Goal: Task Accomplishment & Management: Complete application form

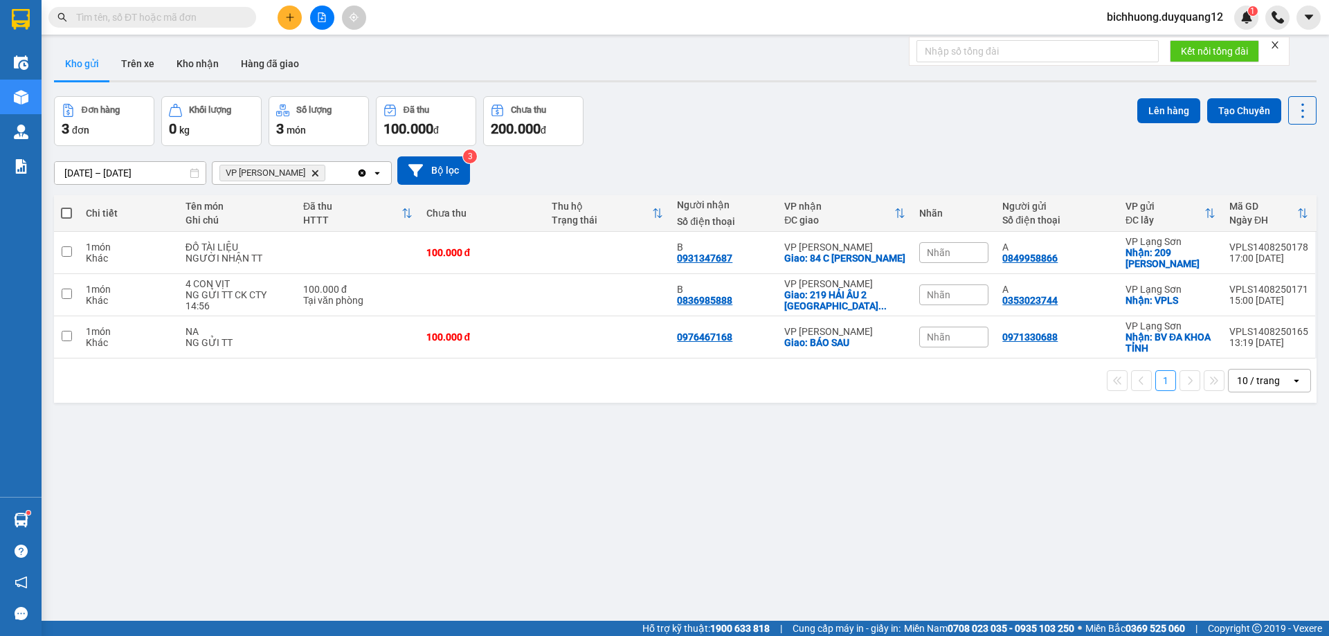
scroll to position [64, 0]
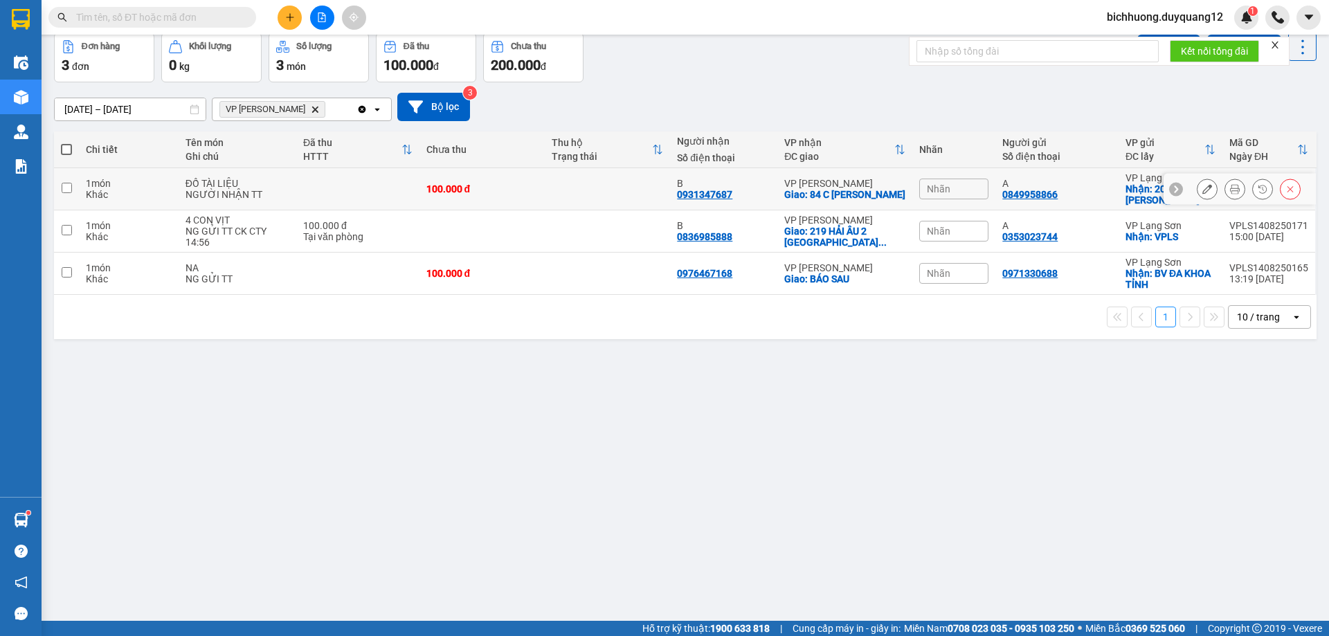
click at [67, 188] on input "checkbox" at bounding box center [67, 188] width 10 height 10
checkbox input "true"
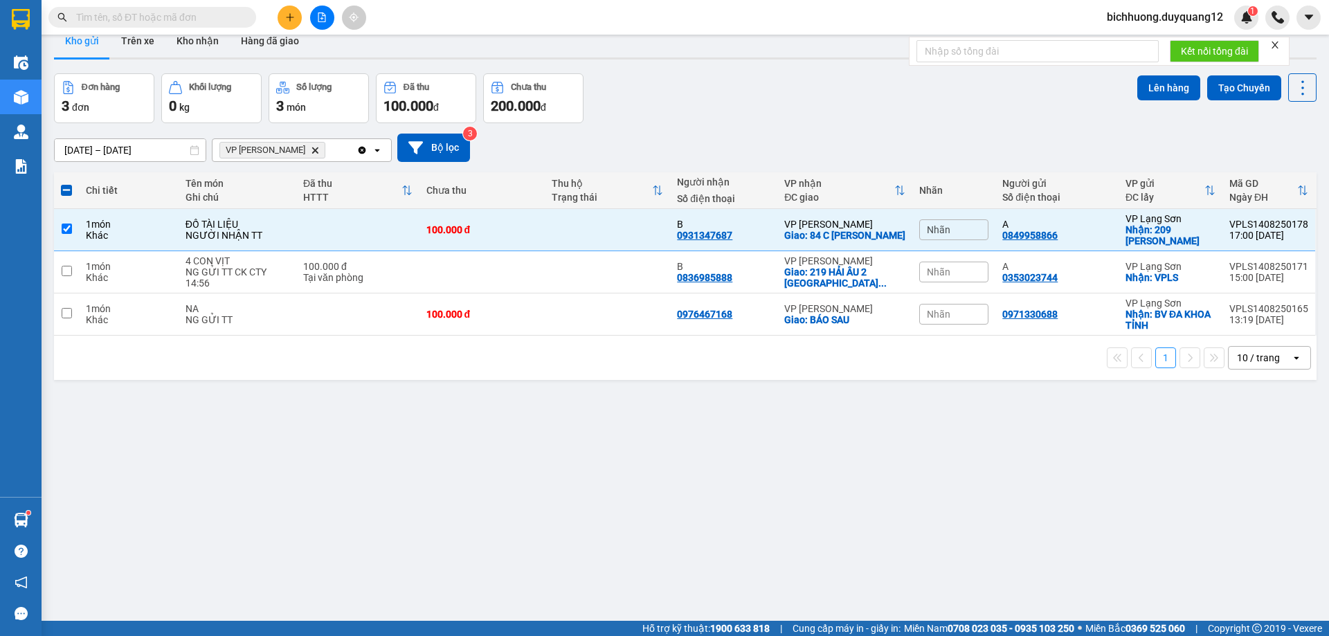
scroll to position [0, 0]
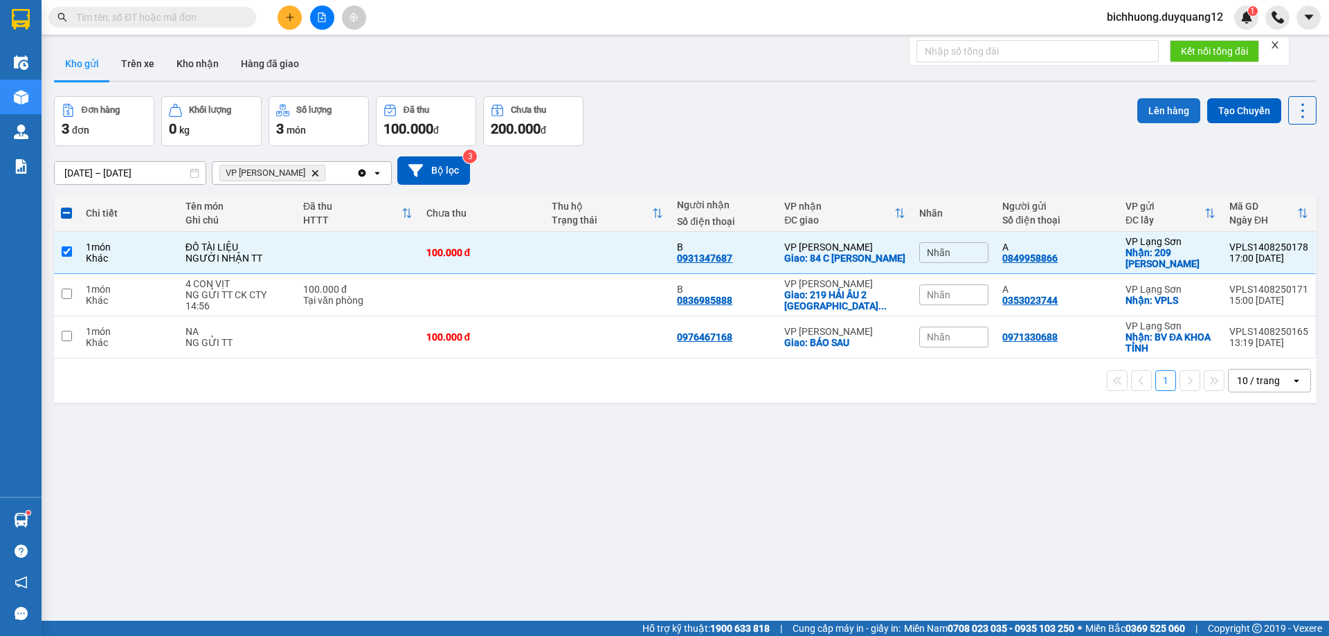
click at [1152, 109] on button "Lên hàng" at bounding box center [1168, 110] width 63 height 25
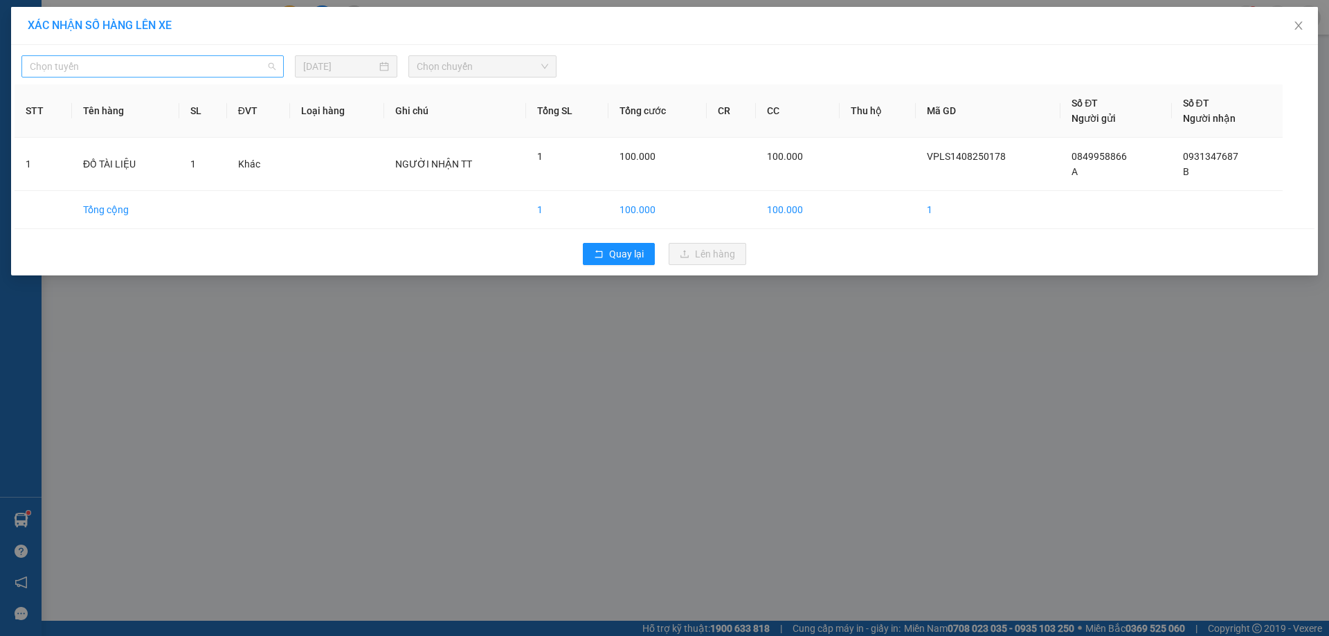
click at [267, 69] on span "Chọn tuyến" at bounding box center [153, 66] width 246 height 21
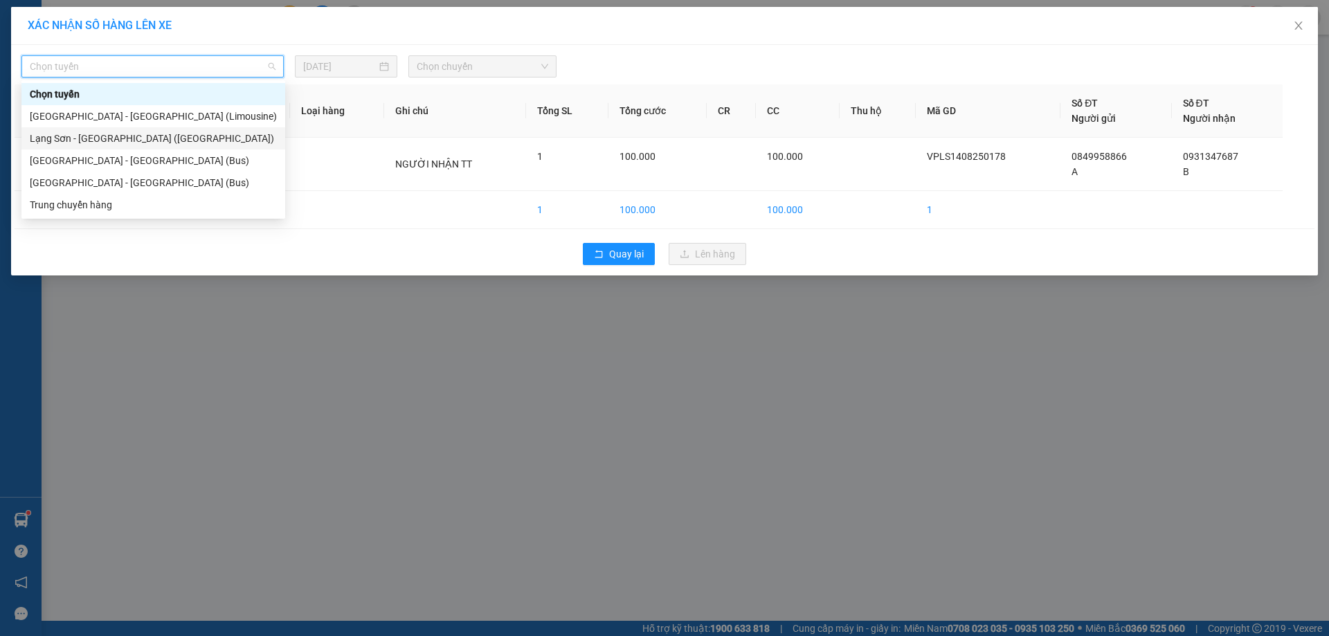
click at [141, 143] on div "Lạng Sơn - [GEOGRAPHIC_DATA] ([GEOGRAPHIC_DATA])" at bounding box center [153, 138] width 247 height 15
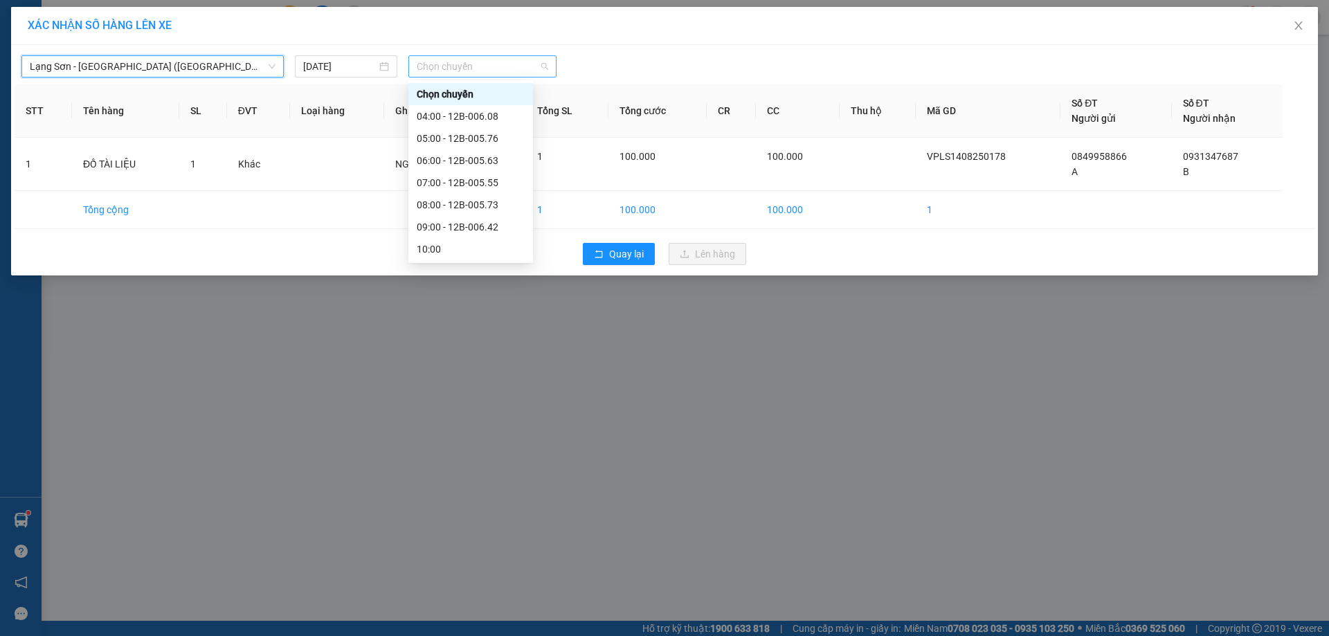
click at [544, 72] on span "Chọn chuyến" at bounding box center [483, 66] width 132 height 21
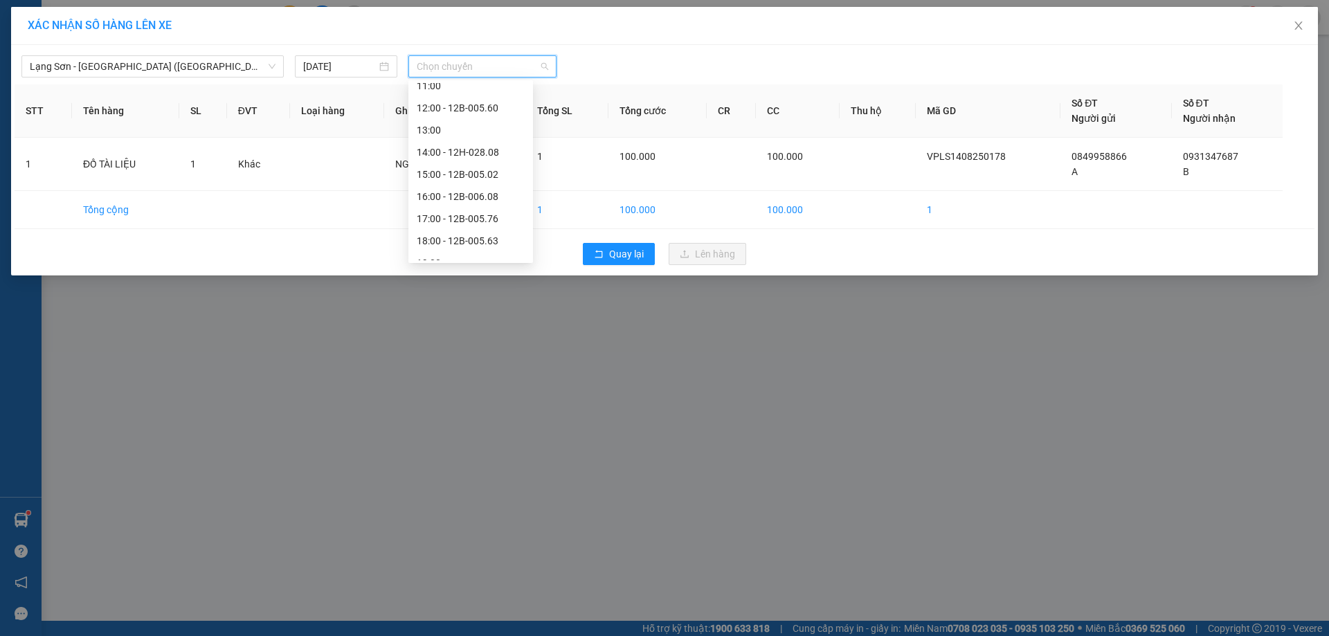
scroll to position [199, 0]
click at [478, 225] on div "18:00 - 12B-005.63" at bounding box center [471, 226] width 108 height 15
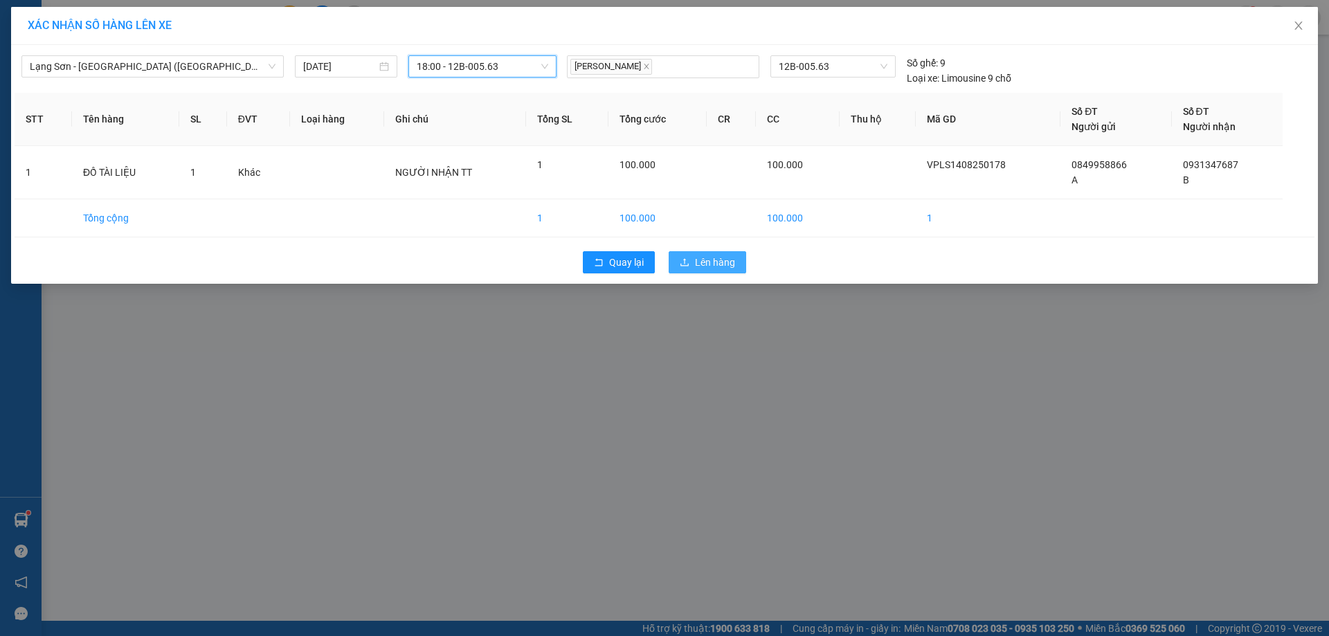
click at [707, 258] on span "Lên hàng" at bounding box center [715, 262] width 40 height 15
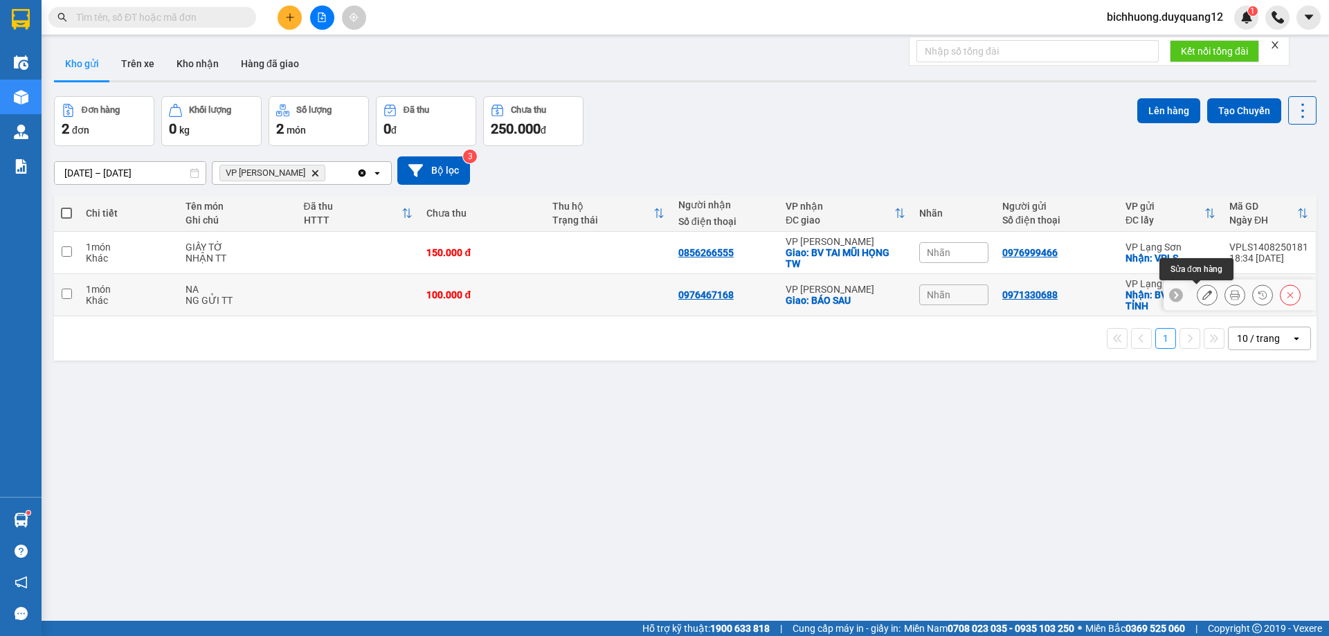
click at [1202, 298] on icon at bounding box center [1207, 295] width 10 height 10
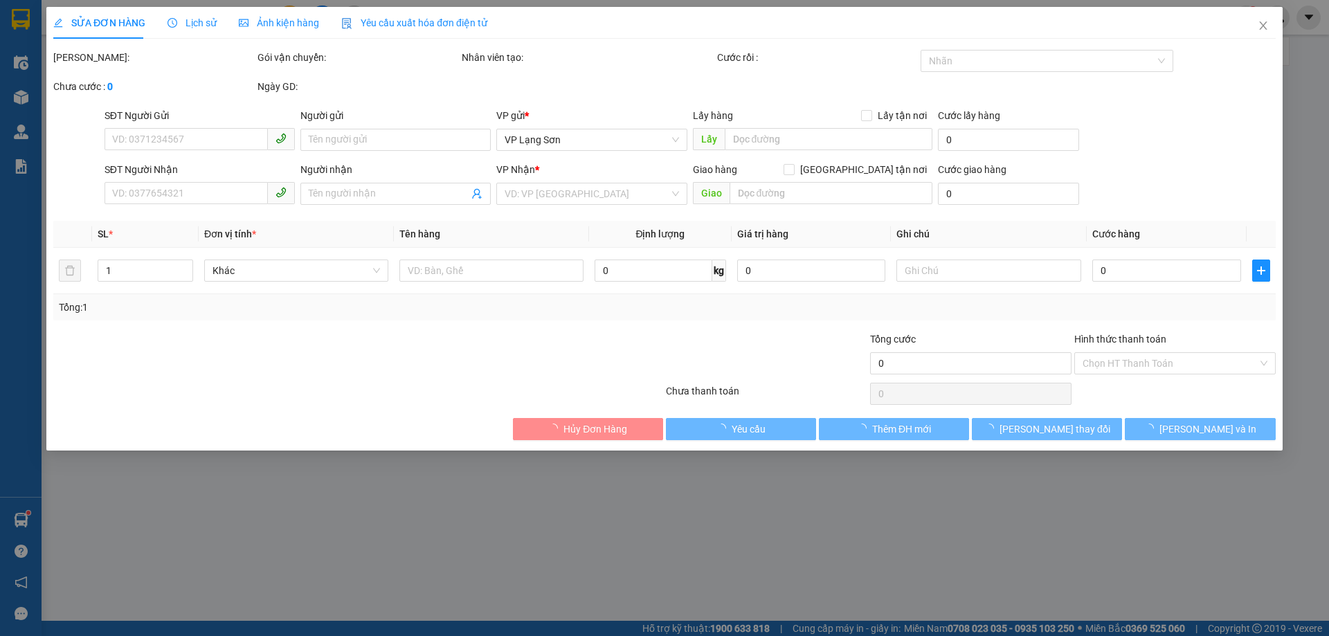
type input "0971330688"
checkbox input "true"
type input "BV ĐA KHOA TỈNH"
type input "0976467168"
checkbox input "true"
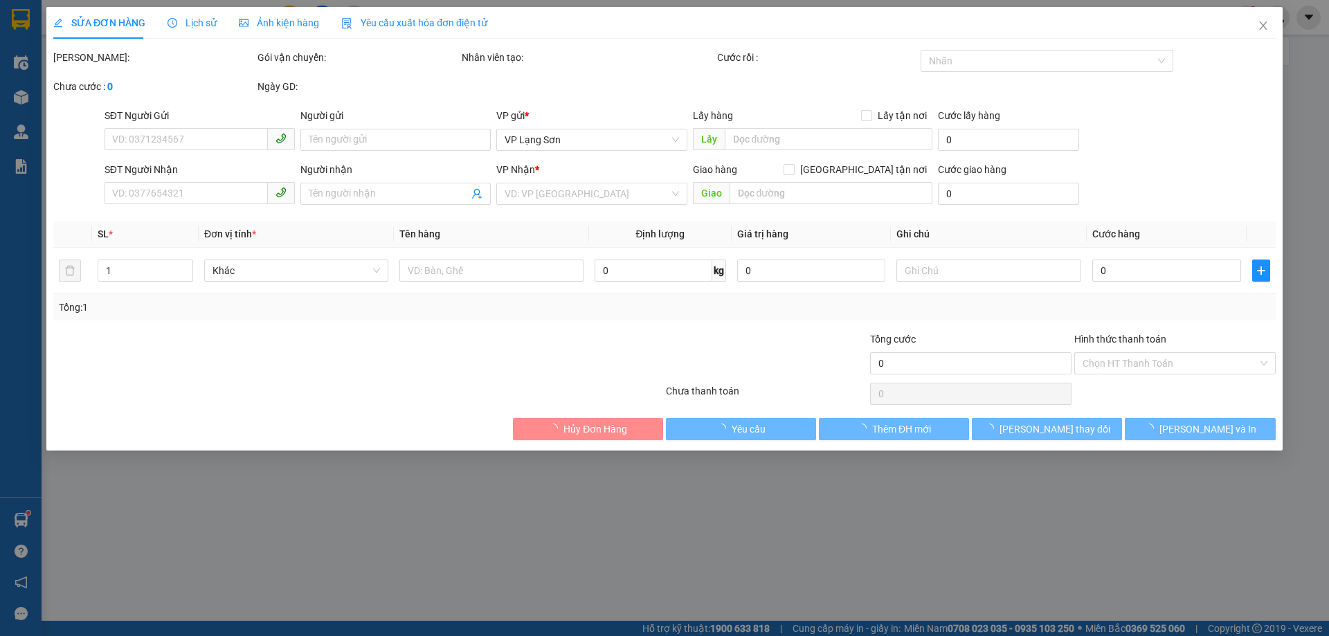
type input "BÁO SAU"
type input "100.000"
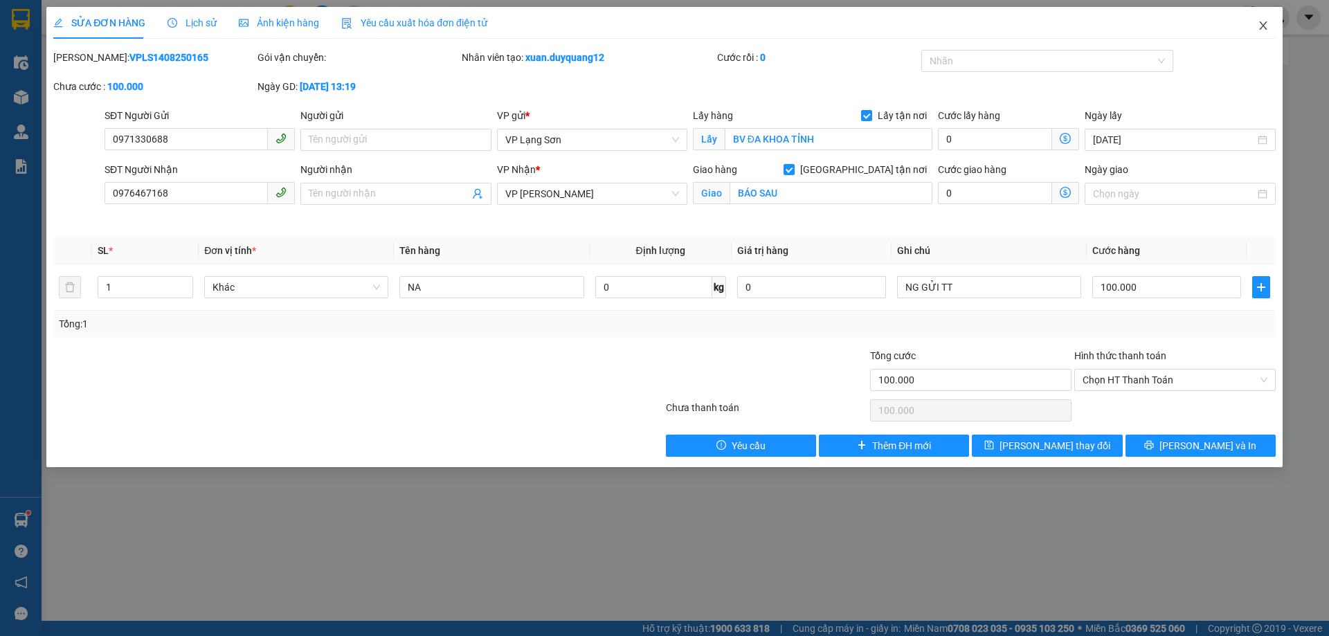
click at [1262, 26] on icon "close" at bounding box center [1263, 25] width 11 height 11
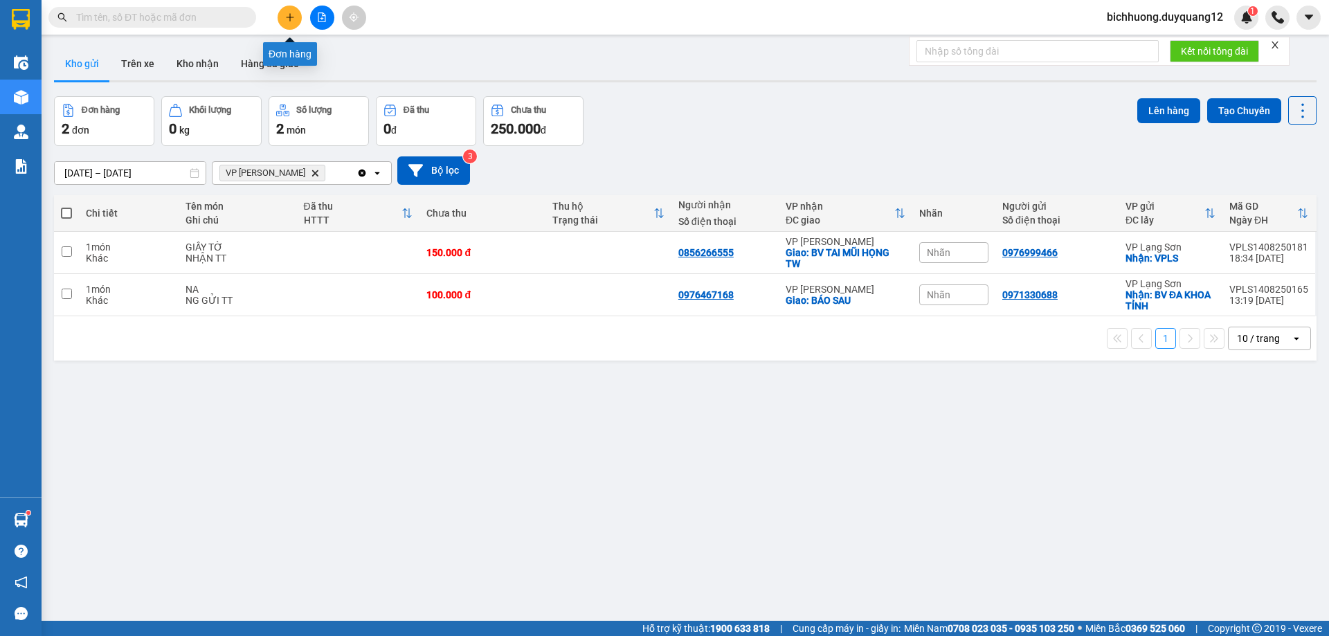
click at [291, 19] on icon "plus" at bounding box center [290, 17] width 10 height 10
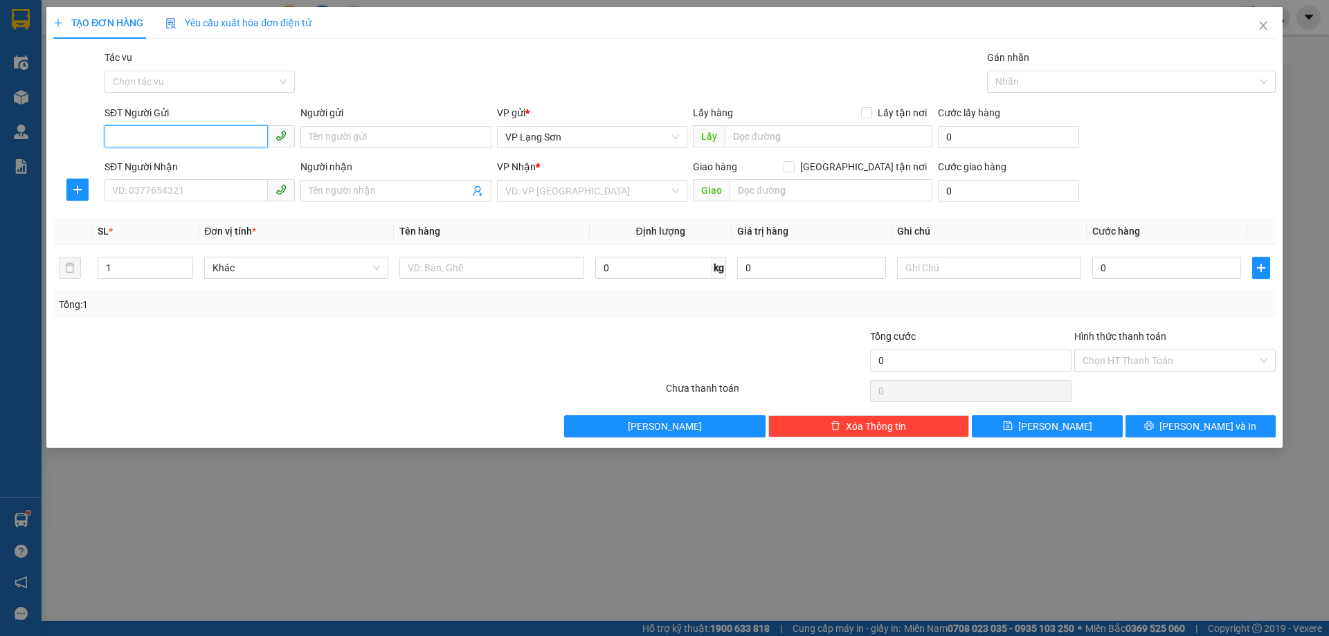
click at [160, 127] on input "SĐT Người Gửi" at bounding box center [186, 136] width 163 height 22
type input "0833989989"
click at [156, 163] on div "0833989989 - A" at bounding box center [200, 164] width 174 height 15
type input "A"
checkbox input "true"
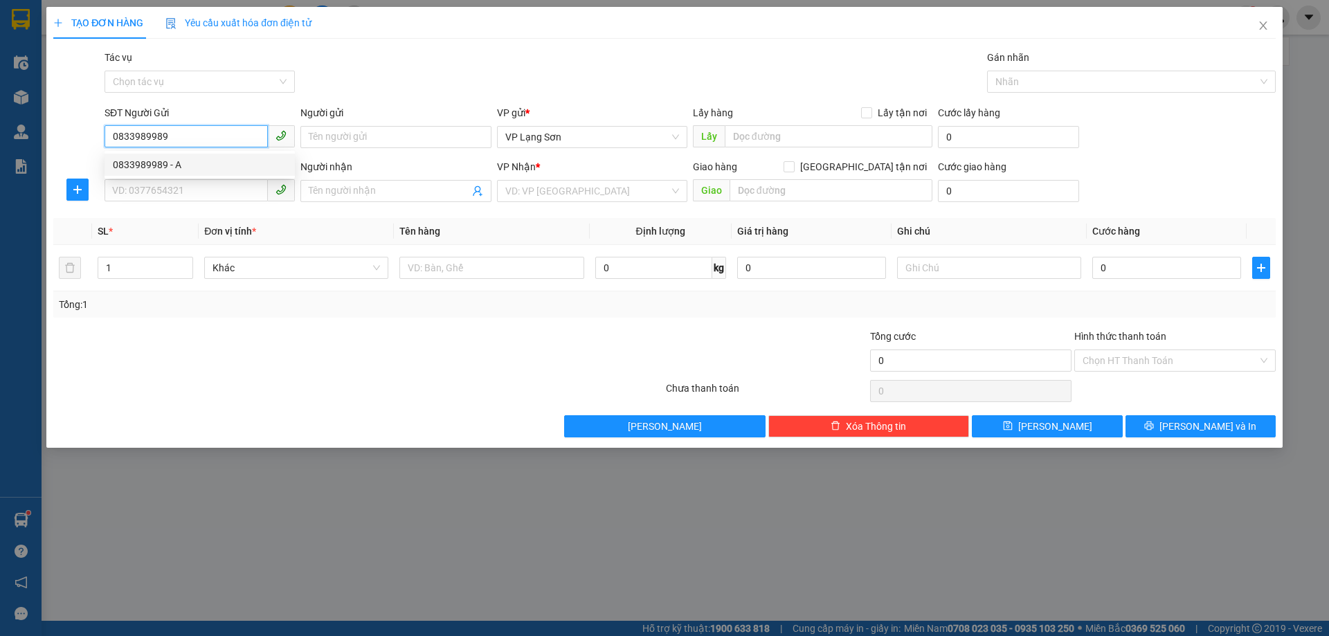
type input "VPLS"
type input "0833989989"
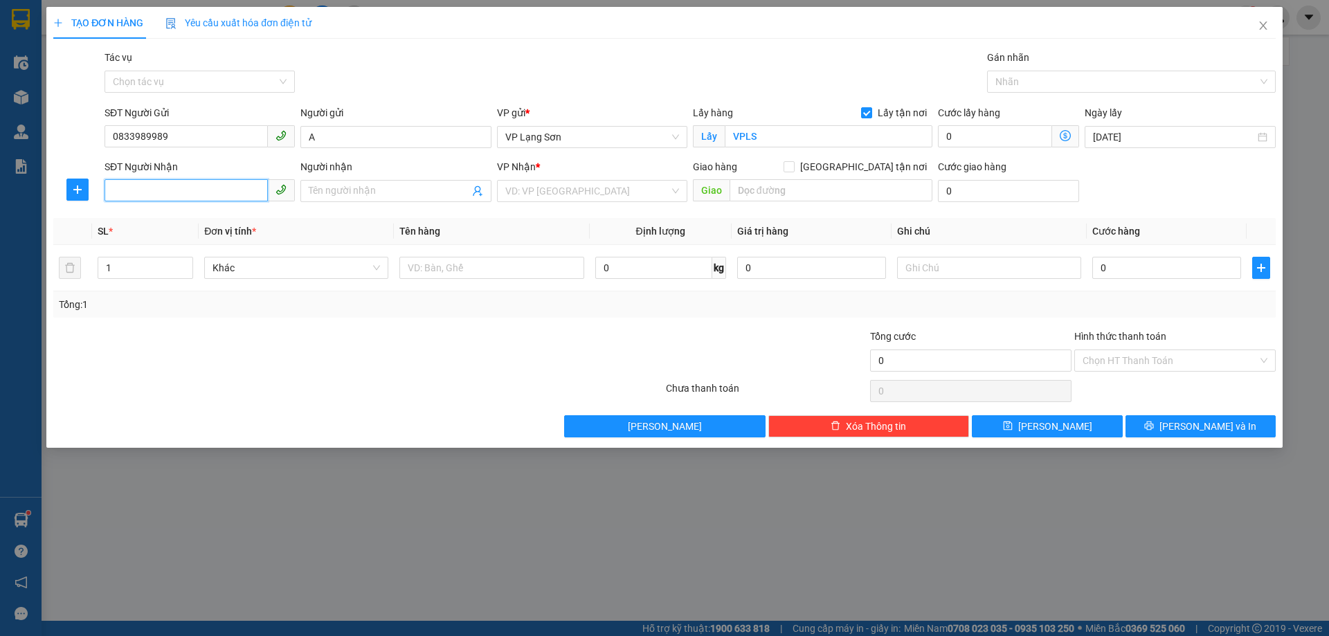
click at [206, 197] on input "SĐT Người Nhận" at bounding box center [186, 190] width 163 height 22
type input "0983201218"
click at [560, 186] on input "search" at bounding box center [587, 191] width 164 height 21
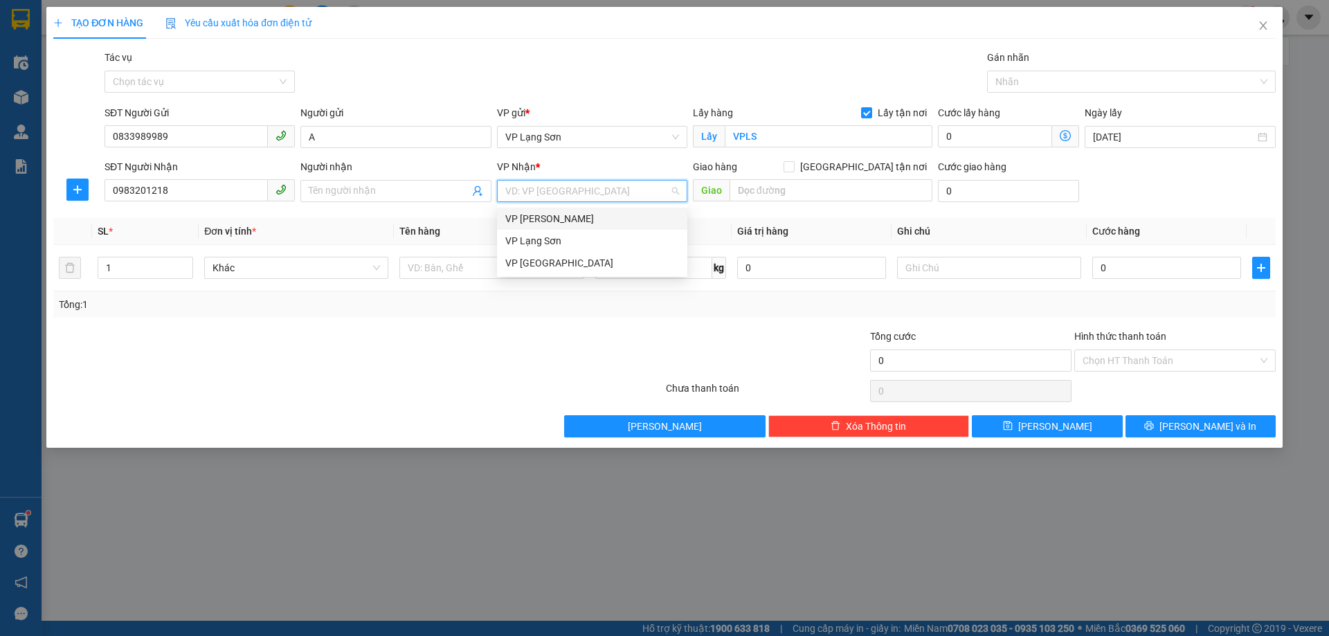
drag, startPoint x: 550, startPoint y: 218, endPoint x: 622, endPoint y: 211, distance: 72.3
click at [558, 218] on div "VP [PERSON_NAME]" at bounding box center [592, 218] width 174 height 15
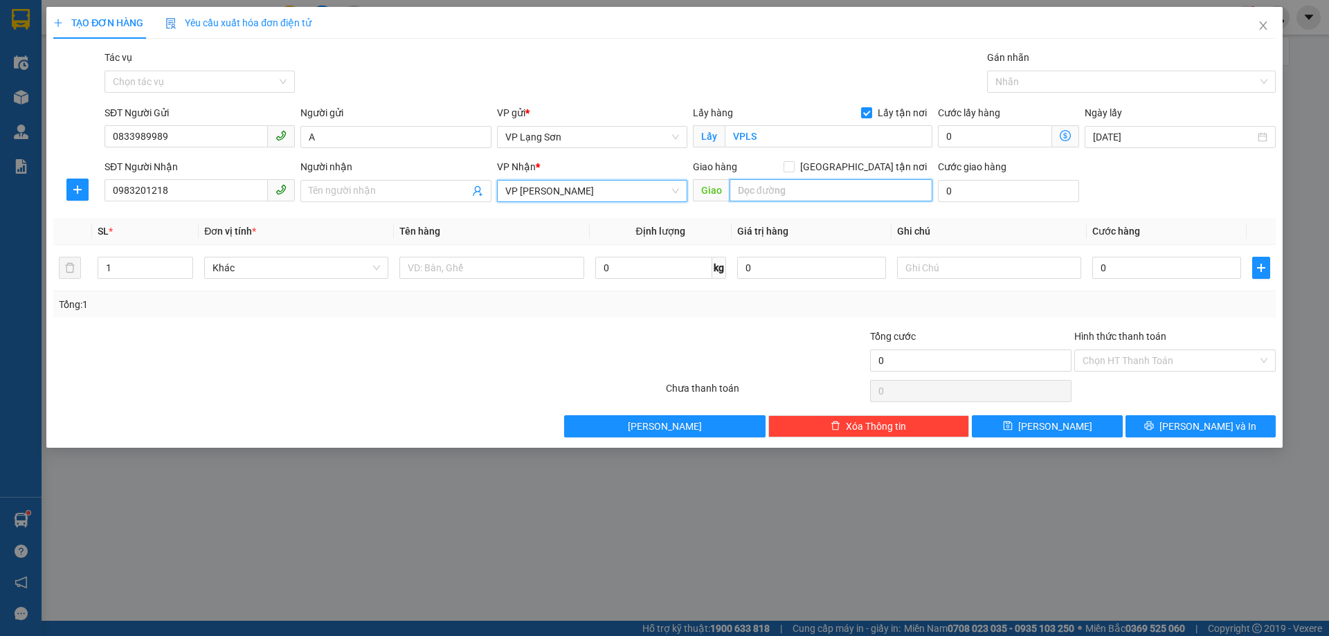
click at [750, 195] on input "text" at bounding box center [831, 190] width 203 height 22
click at [756, 195] on input "75 NÕ" at bounding box center [831, 190] width 203 height 22
click at [793, 190] on input "75 NGÕ" at bounding box center [831, 190] width 203 height 22
type input "75 NGÕ 12 [PERSON_NAME]"
drag, startPoint x: 862, startPoint y: 167, endPoint x: 964, endPoint y: 163, distance: 102.5
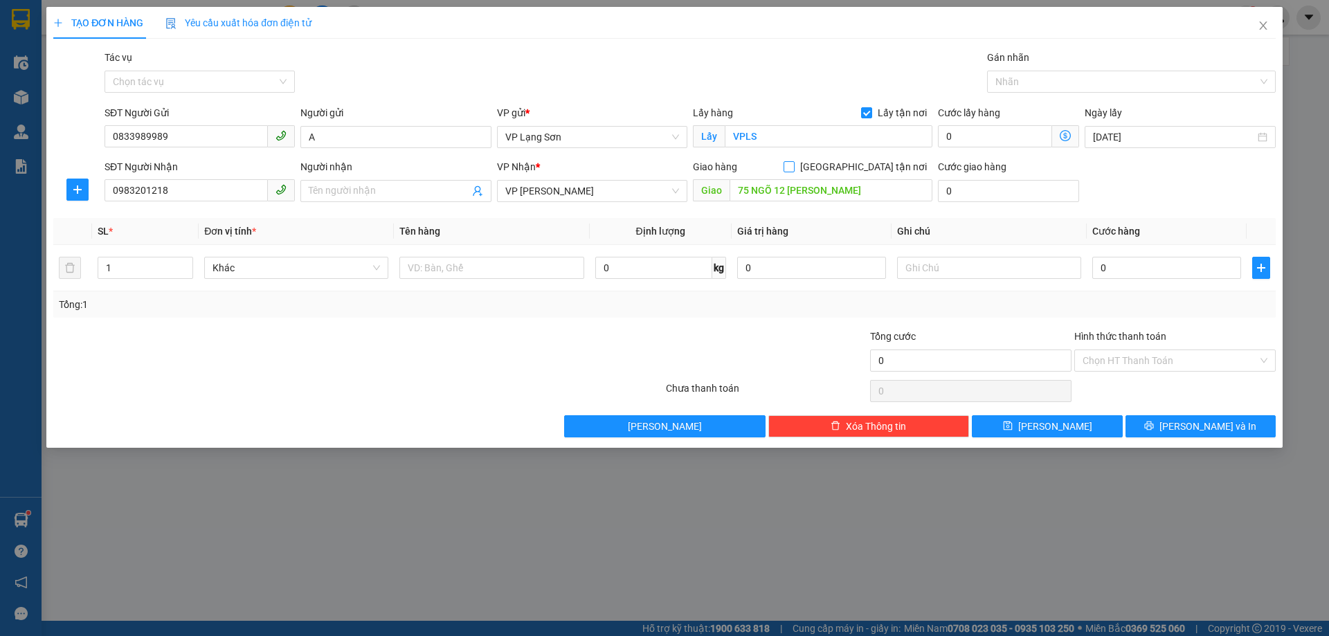
click at [793, 166] on input "[GEOGRAPHIC_DATA] tận nơi" at bounding box center [789, 166] width 10 height 10
checkbox input "true"
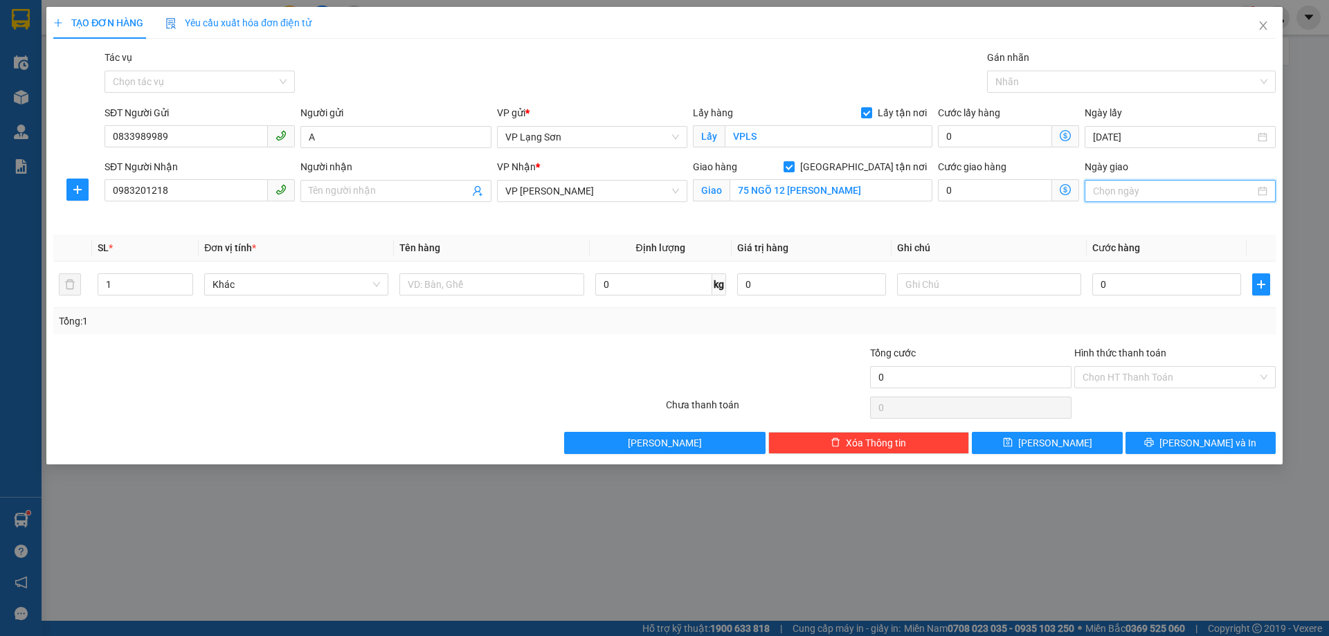
click at [1151, 192] on input "Ngày giao" at bounding box center [1173, 190] width 161 height 15
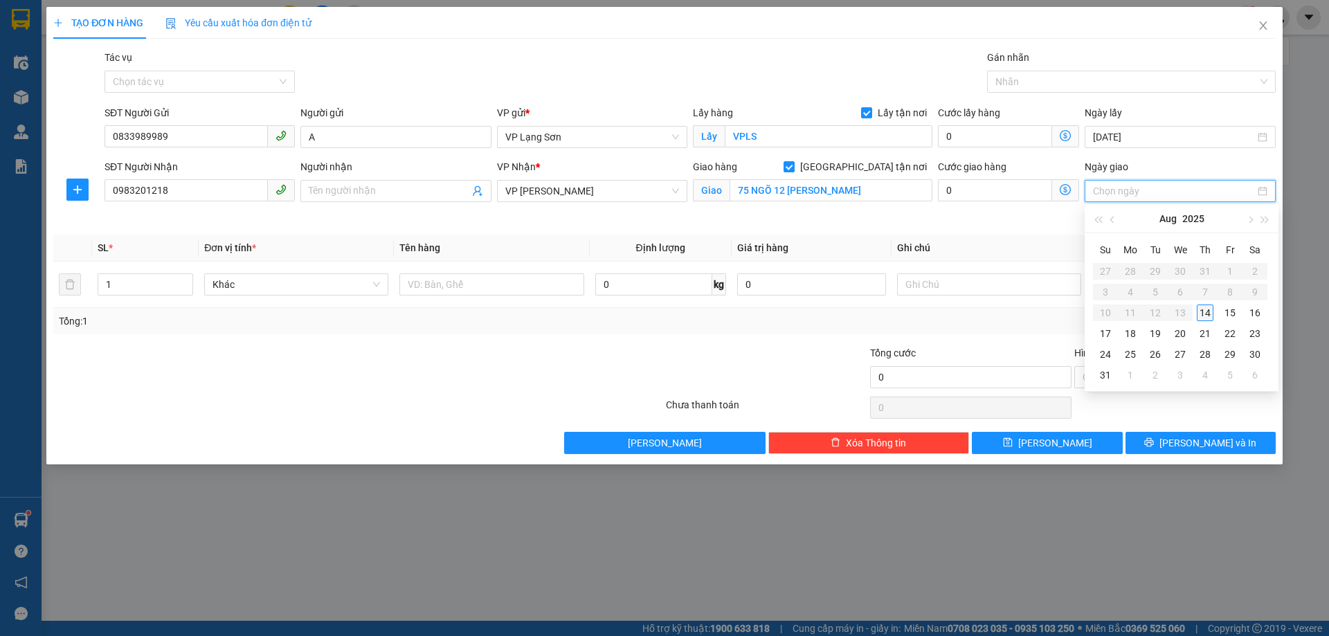
type input "[DATE]"
click at [1212, 316] on div "14" at bounding box center [1205, 313] width 17 height 17
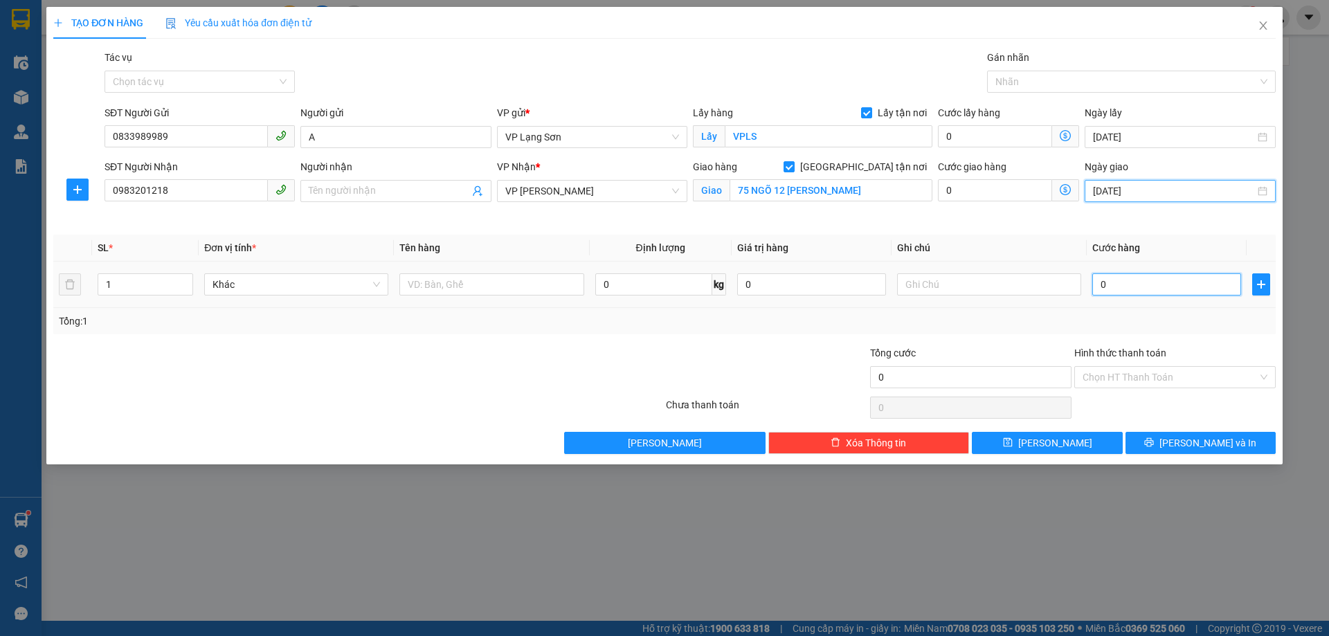
click at [1154, 291] on input "0" at bounding box center [1166, 284] width 149 height 22
type input "1"
type input "10"
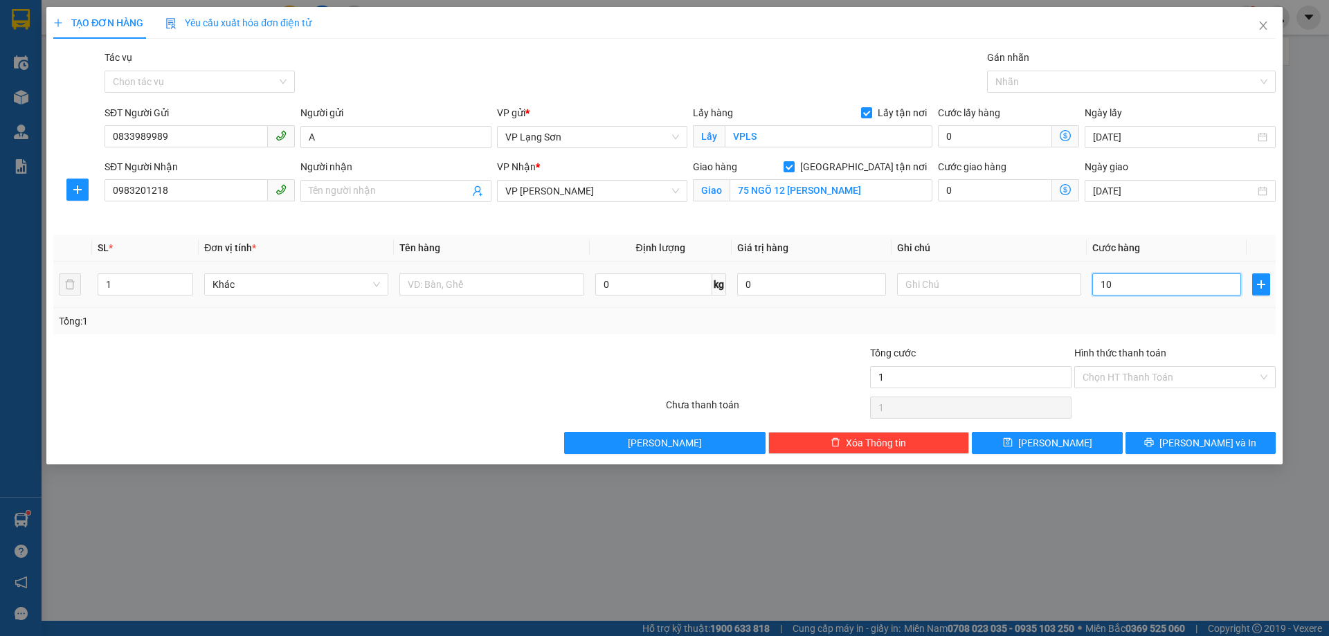
type input "10"
type input "100"
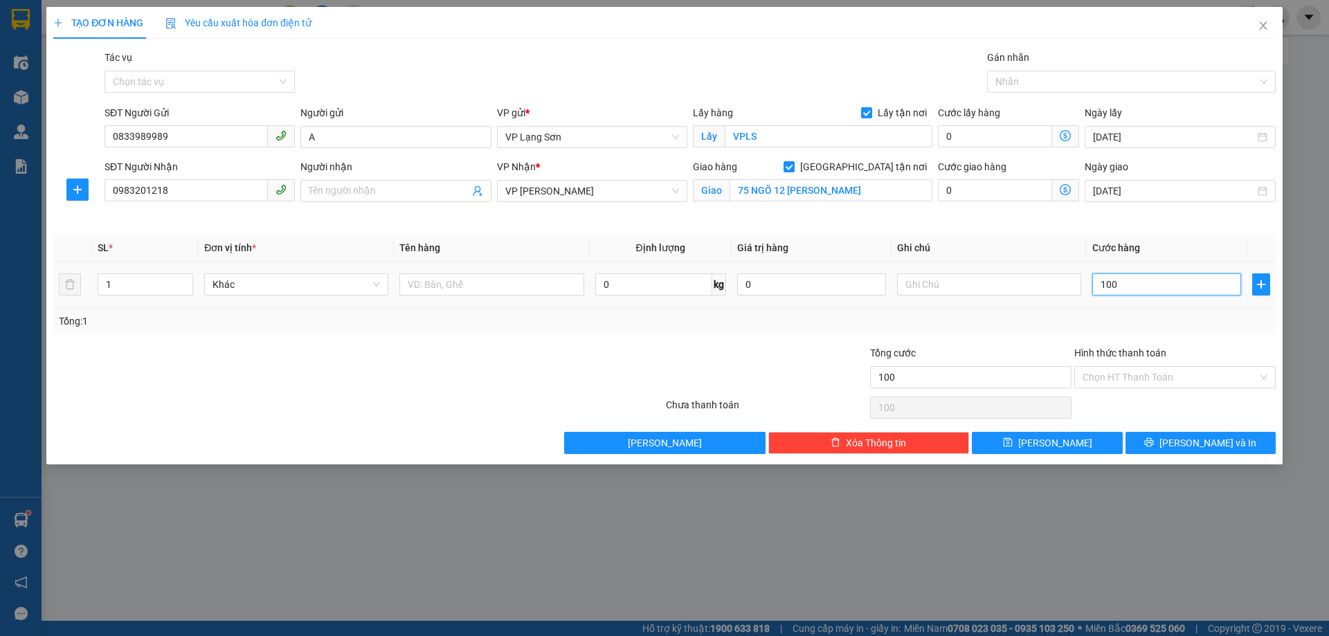
type input "1.000"
type input "10.000"
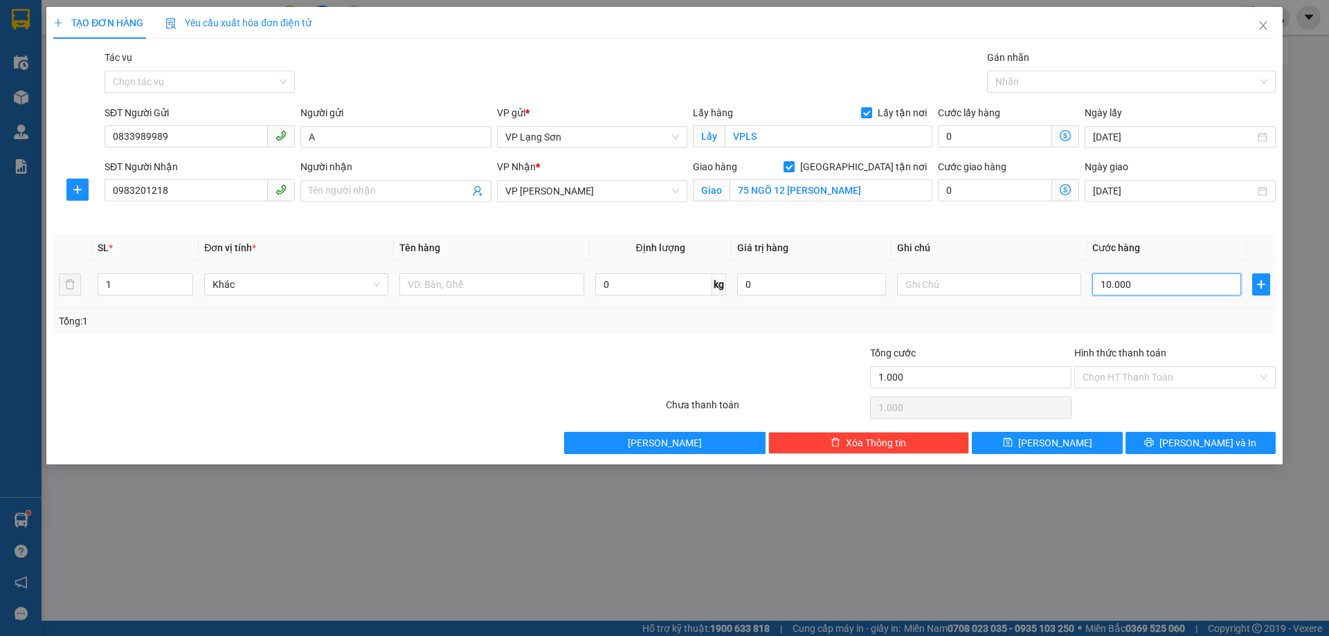
type input "10.000"
type input "100.000"
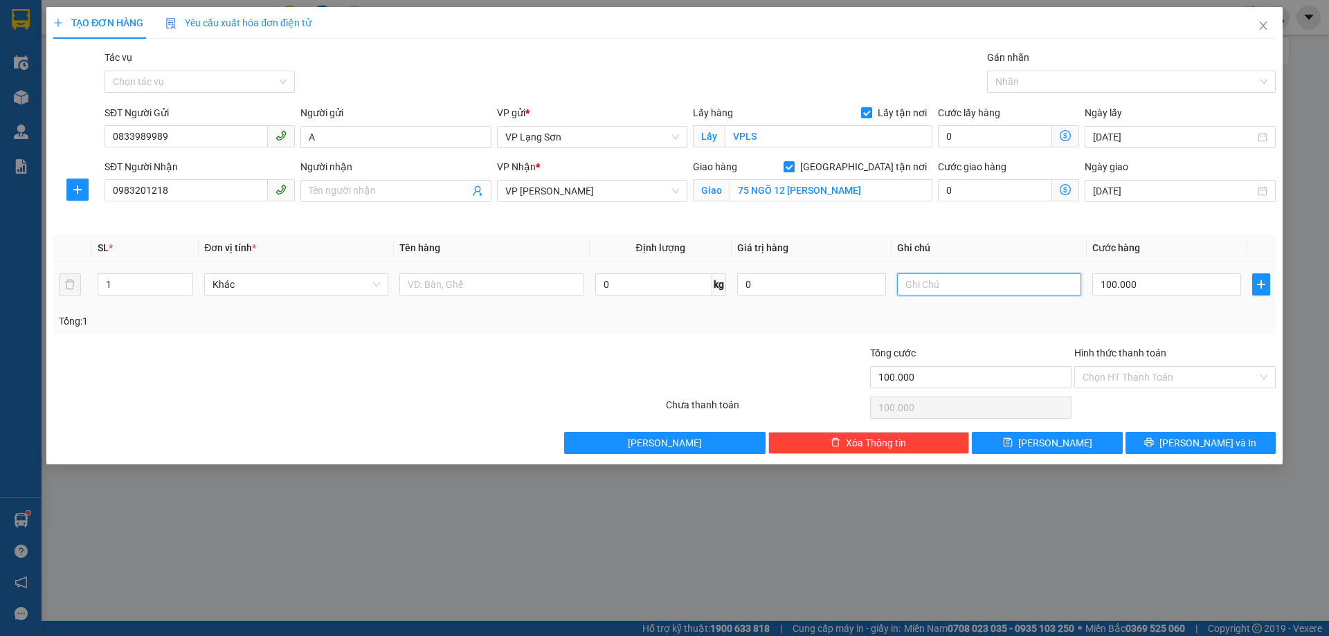
click at [932, 290] on input "text" at bounding box center [989, 284] width 184 height 22
type input "CK CTY"
click at [488, 287] on input "text" at bounding box center [491, 284] width 184 height 22
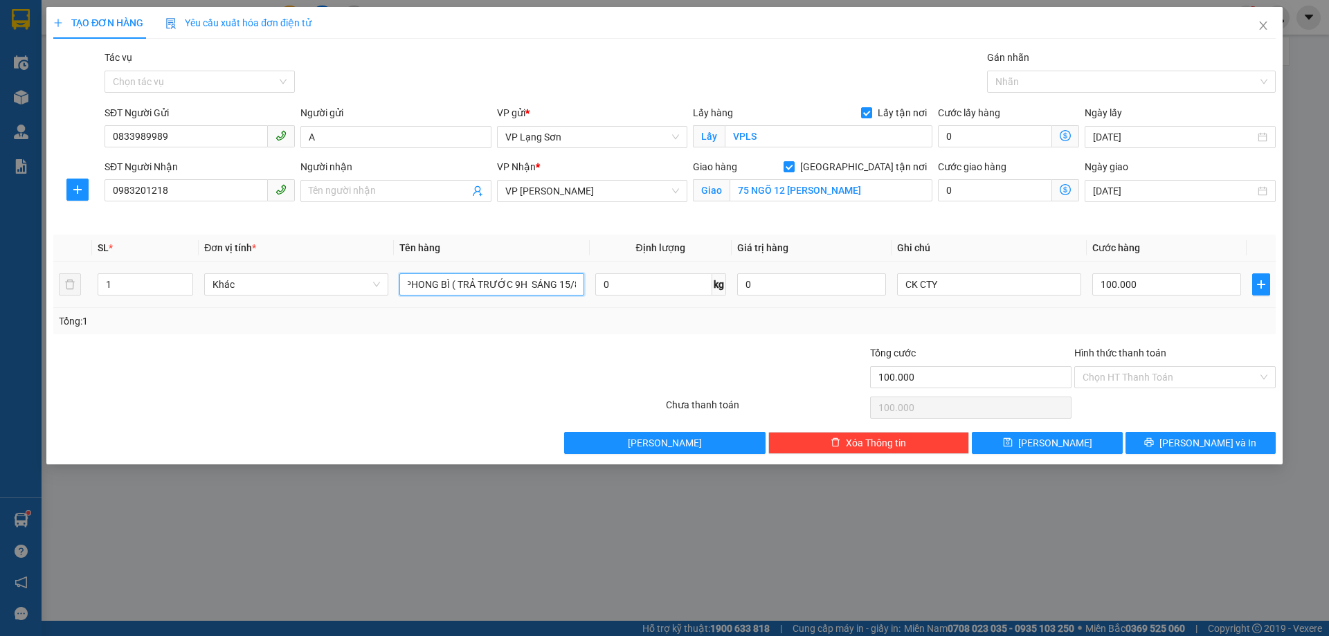
scroll to position [0, 6]
type input "PHONG BÌ ( TRẢ TRƯỚC 9H SÁNG 15/8)"
click at [1155, 291] on input "100.000" at bounding box center [1166, 284] width 149 height 22
click at [954, 289] on input "CK CTY" at bounding box center [989, 284] width 184 height 22
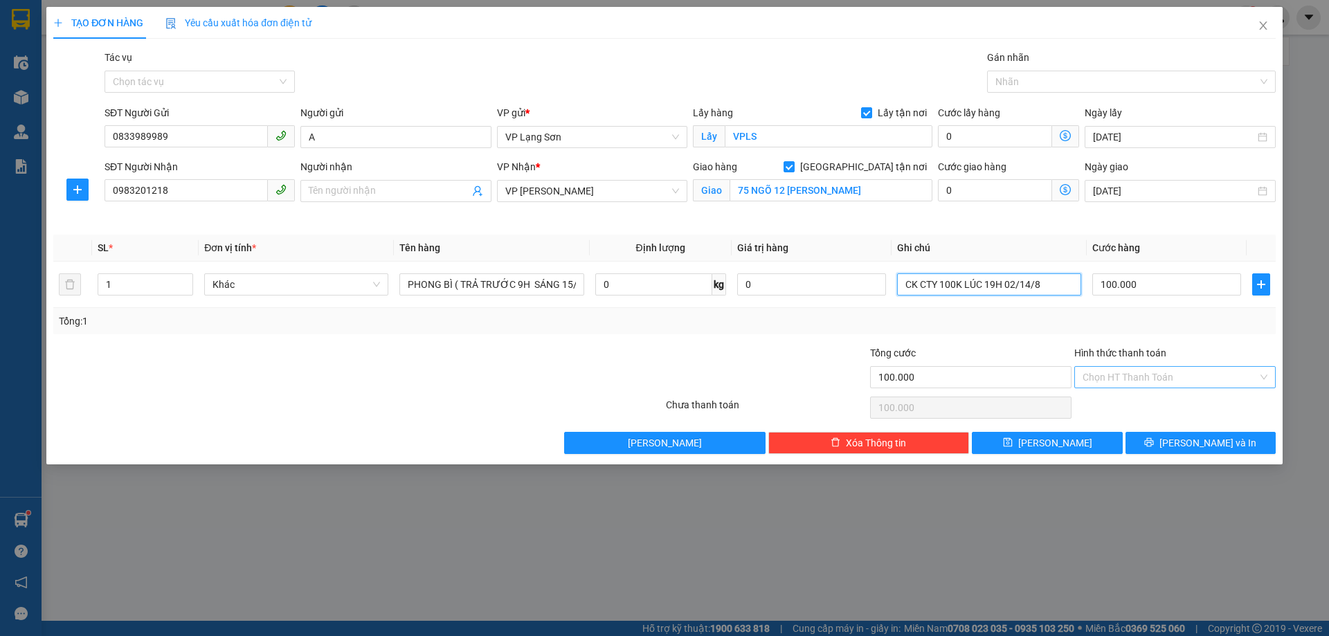
type input "CK CTY 100K LÚC 19H 02/14/8"
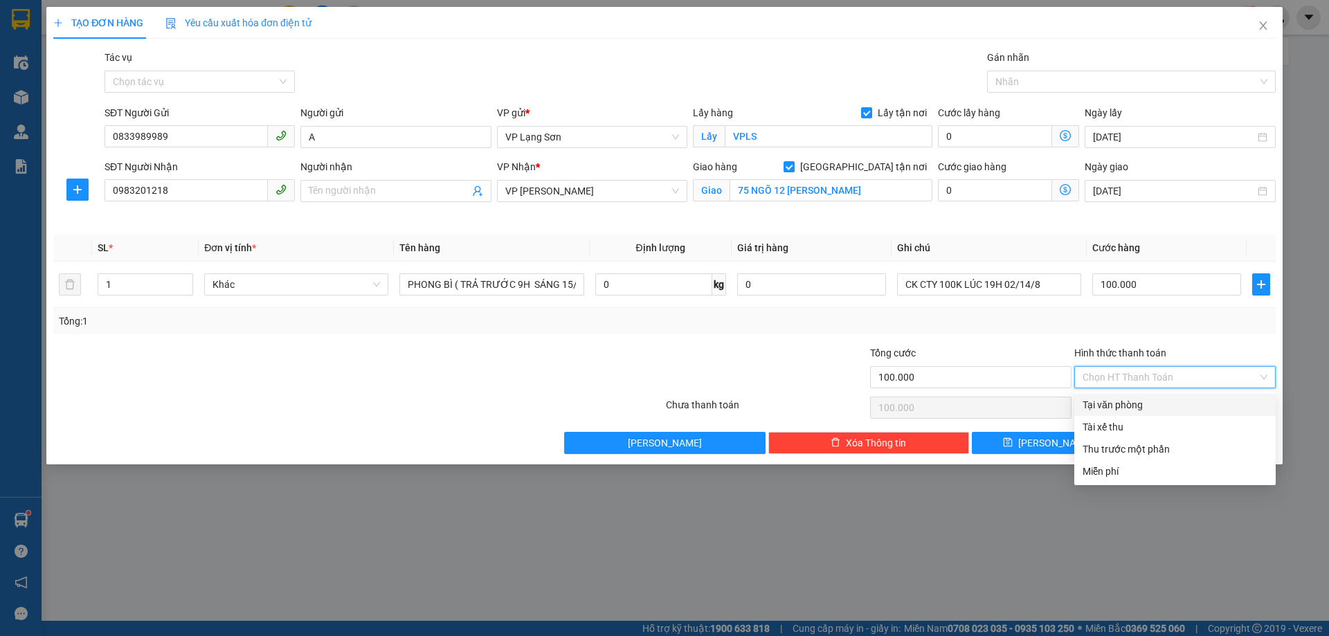
click at [1157, 376] on input "Hình thức thanh toán" at bounding box center [1170, 377] width 175 height 21
click at [1130, 405] on div "Tại văn phòng" at bounding box center [1175, 404] width 185 height 15
type input "0"
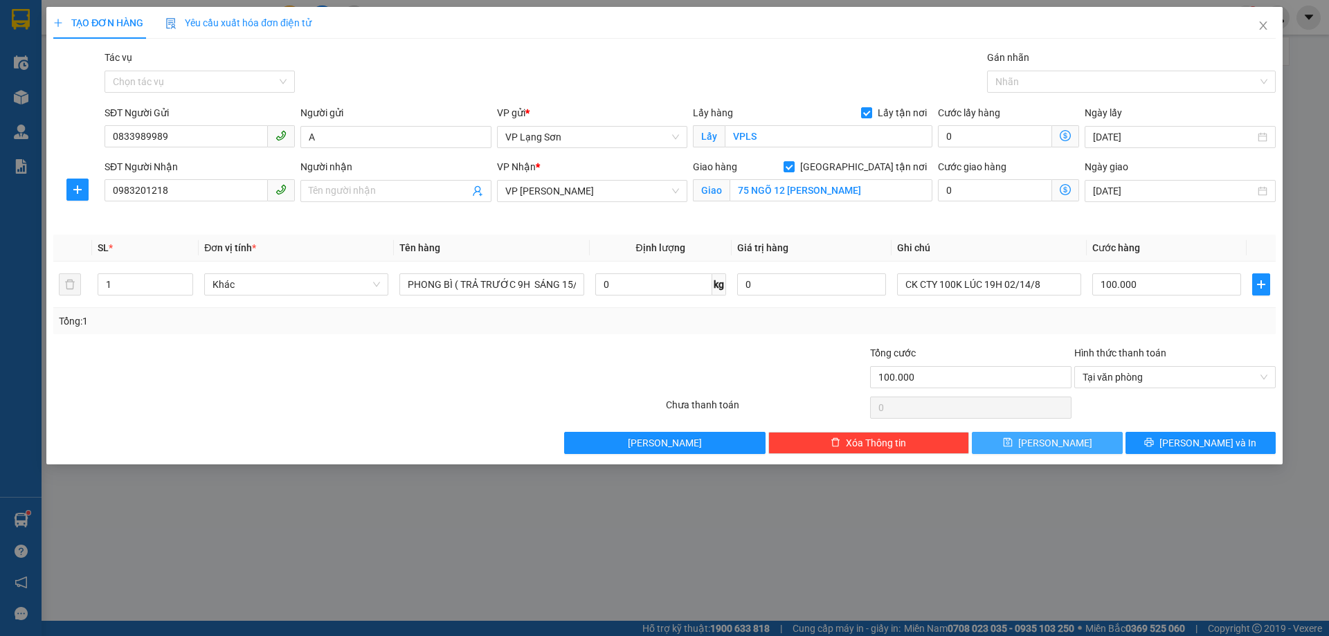
click at [1065, 444] on button "[PERSON_NAME]" at bounding box center [1047, 443] width 150 height 22
checkbox input "false"
type input "0"
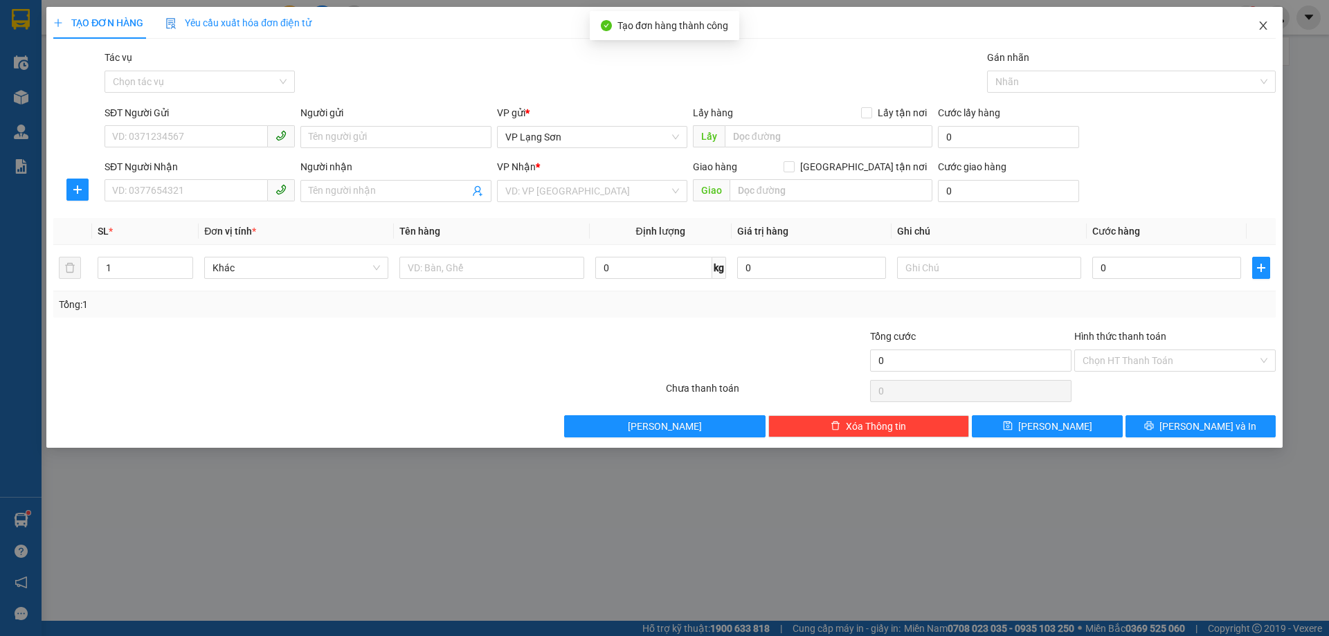
click at [1262, 25] on icon "close" at bounding box center [1263, 25] width 8 height 8
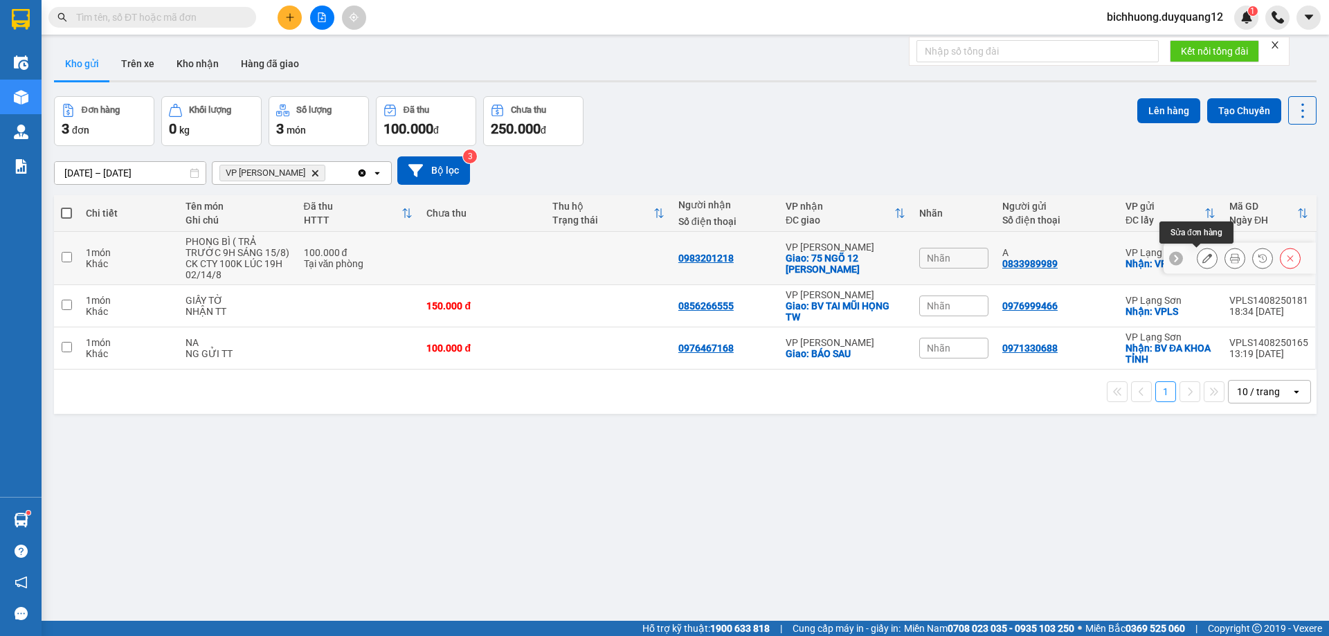
click at [1202, 259] on icon at bounding box center [1207, 258] width 10 height 10
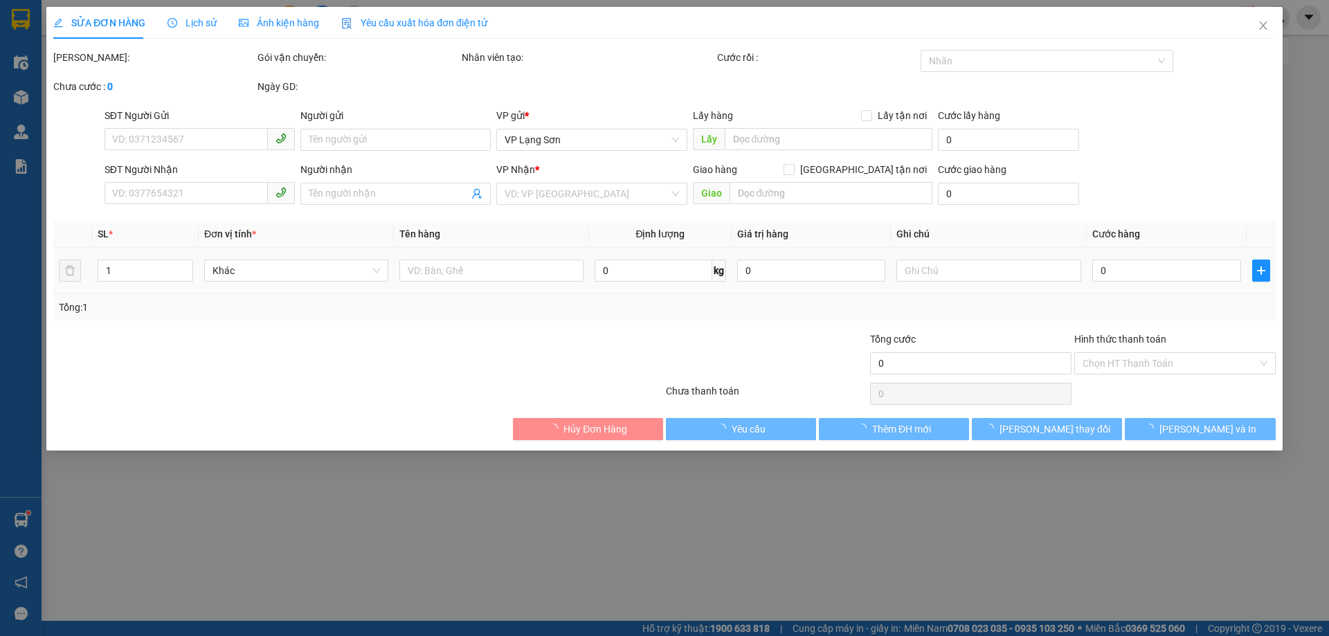
type input "0833989989"
type input "A"
checkbox input "true"
type input "VPLS"
type input "0983201218"
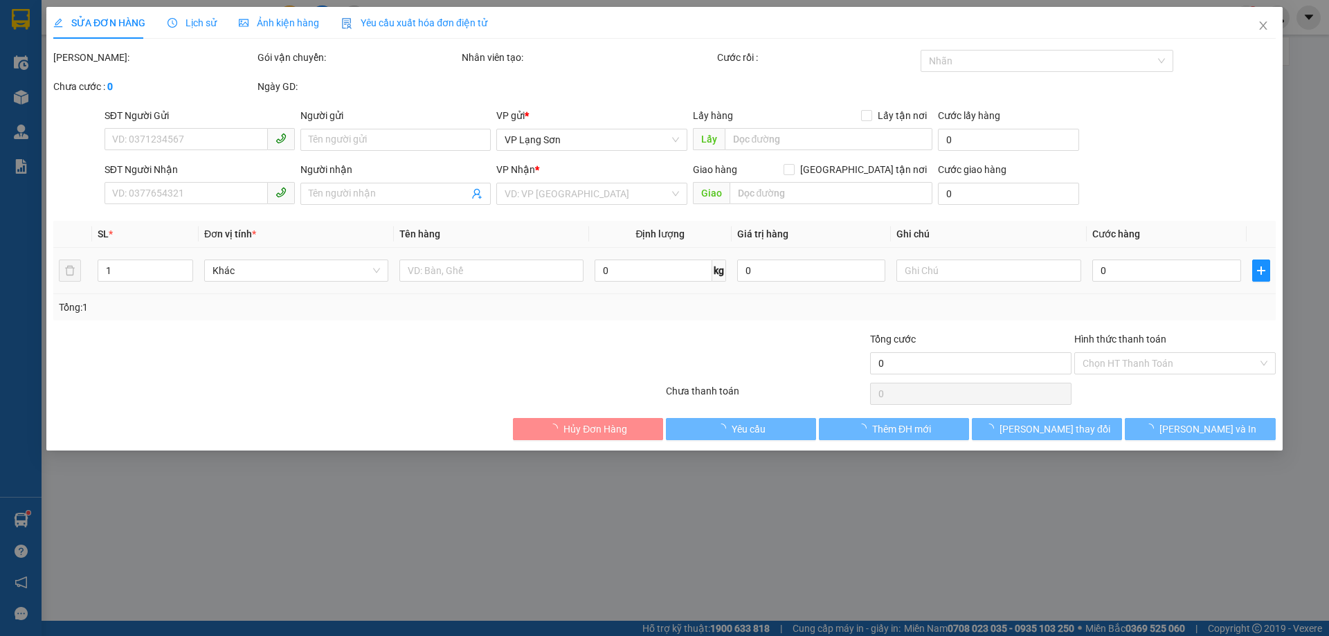
checkbox input "true"
type input "75 NGÕ 12 [PERSON_NAME]"
type input "100.000"
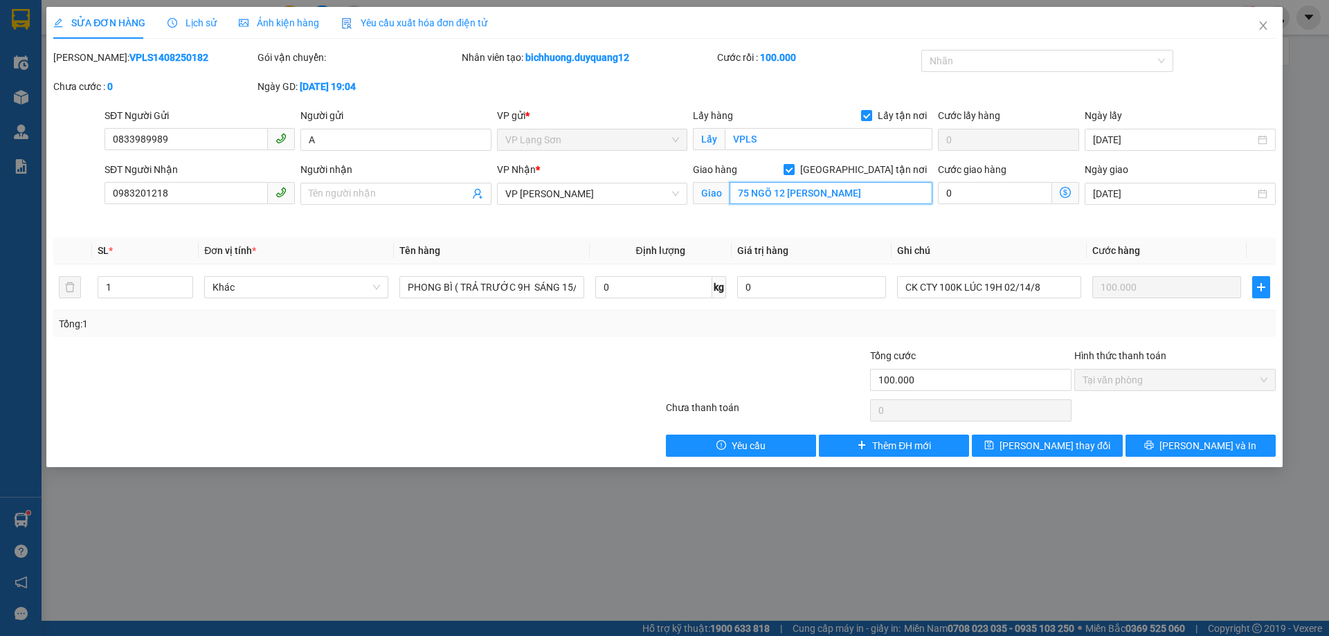
click at [749, 197] on input "75 NGÕ 12 [PERSON_NAME]" at bounding box center [831, 193] width 203 height 22
click at [754, 202] on input "75 NGÕ 12 [PERSON_NAME]" at bounding box center [831, 193] width 203 height 22
type input "NGÕ 12 [PERSON_NAME]"
click at [365, 188] on input "Người nhận" at bounding box center [389, 193] width 160 height 15
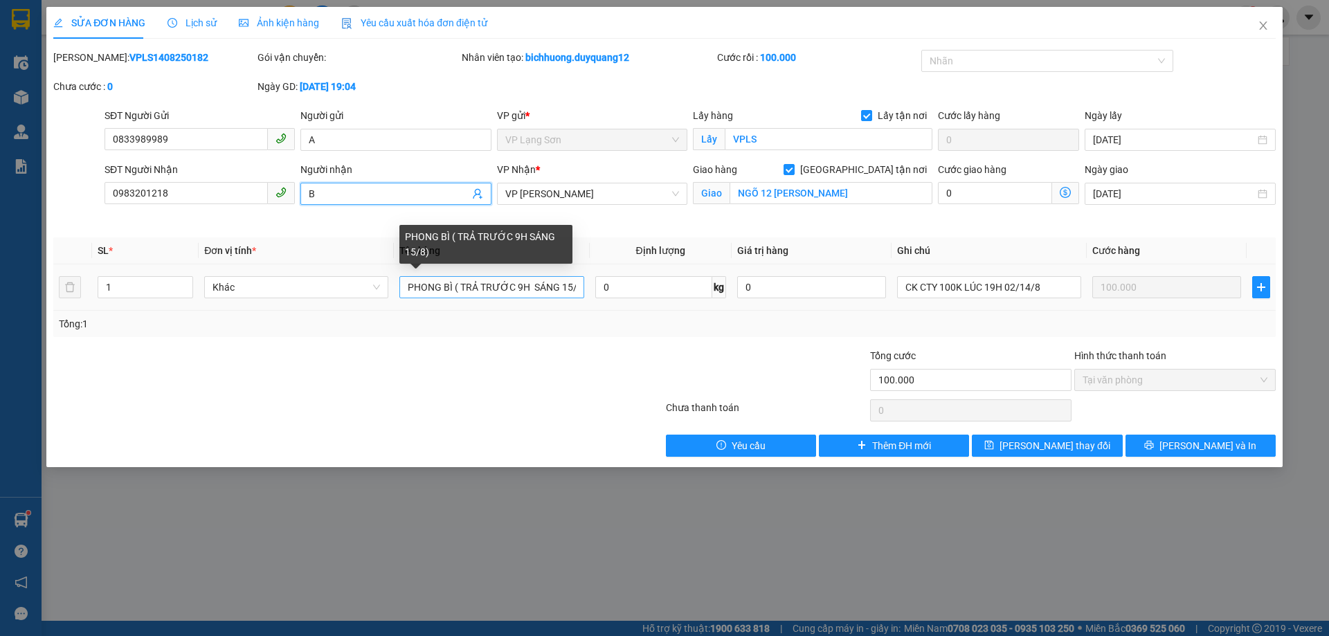
type input "B"
click at [519, 291] on input "PHONG BÌ ( TRẢ TRƯỚC 9H SÁNG 15/8)" at bounding box center [491, 287] width 184 height 22
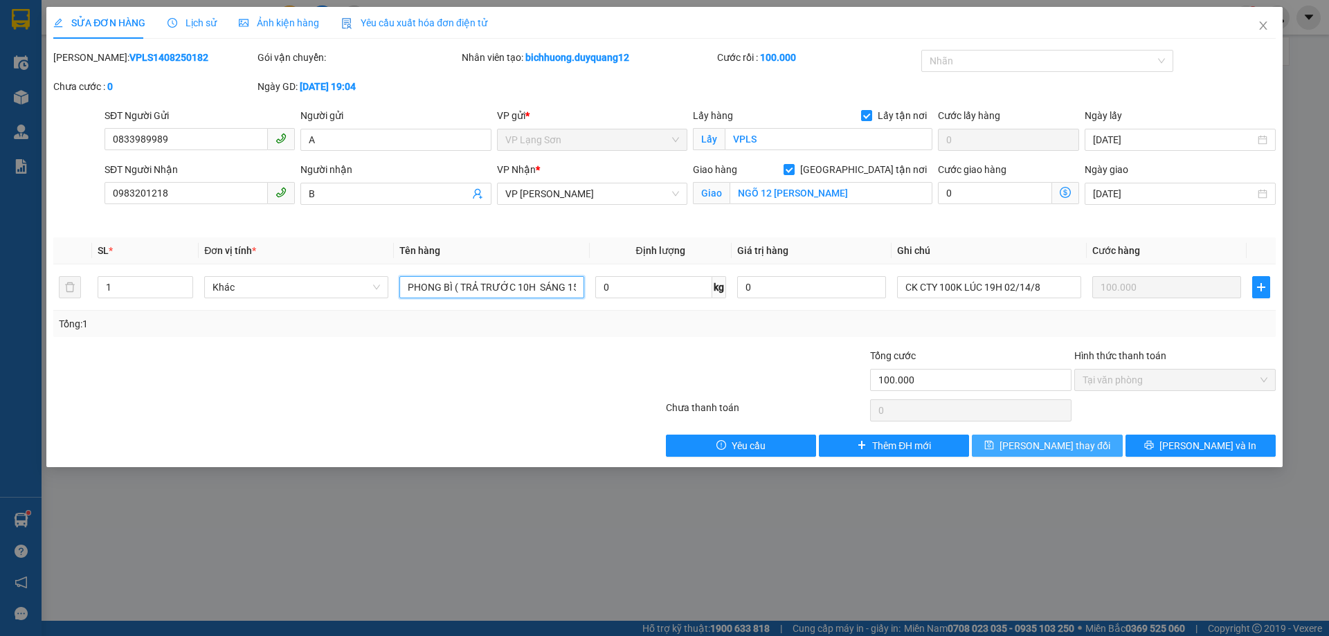
type input "PHONG BÌ ( TRẢ TRƯỚC 10H SÁNG 15/8)"
click at [1068, 443] on span "[PERSON_NAME] thay đổi" at bounding box center [1055, 445] width 111 height 15
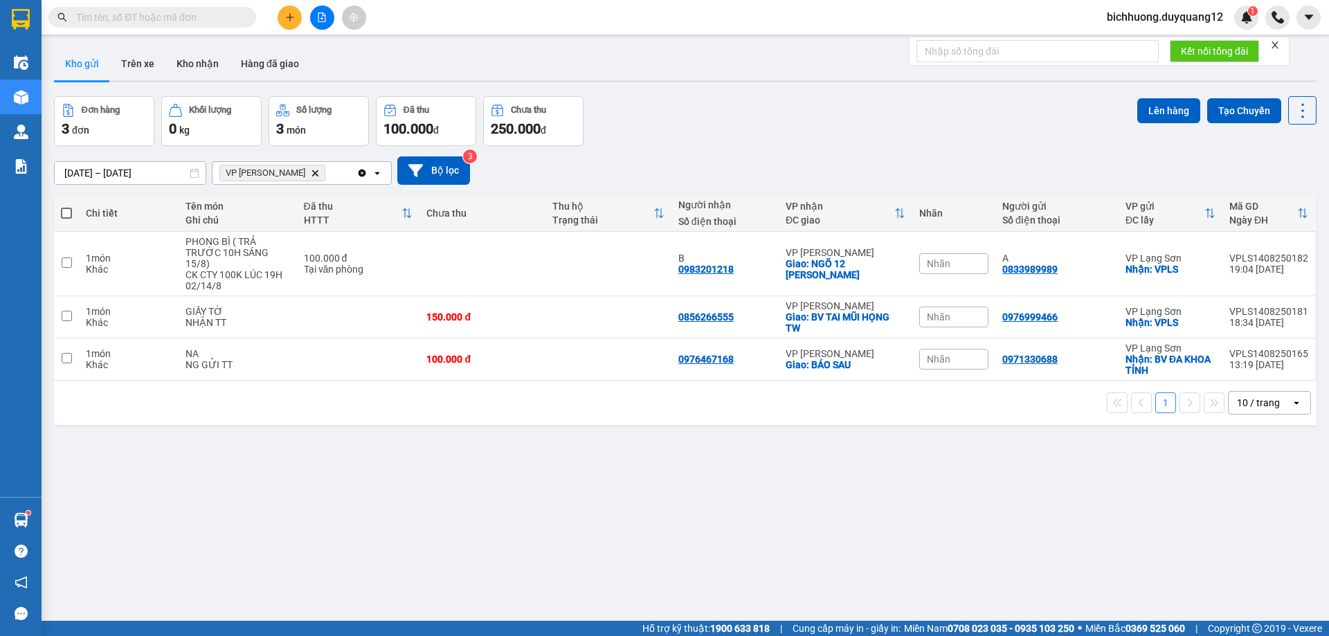
click at [131, 20] on input "text" at bounding box center [157, 17] width 163 height 15
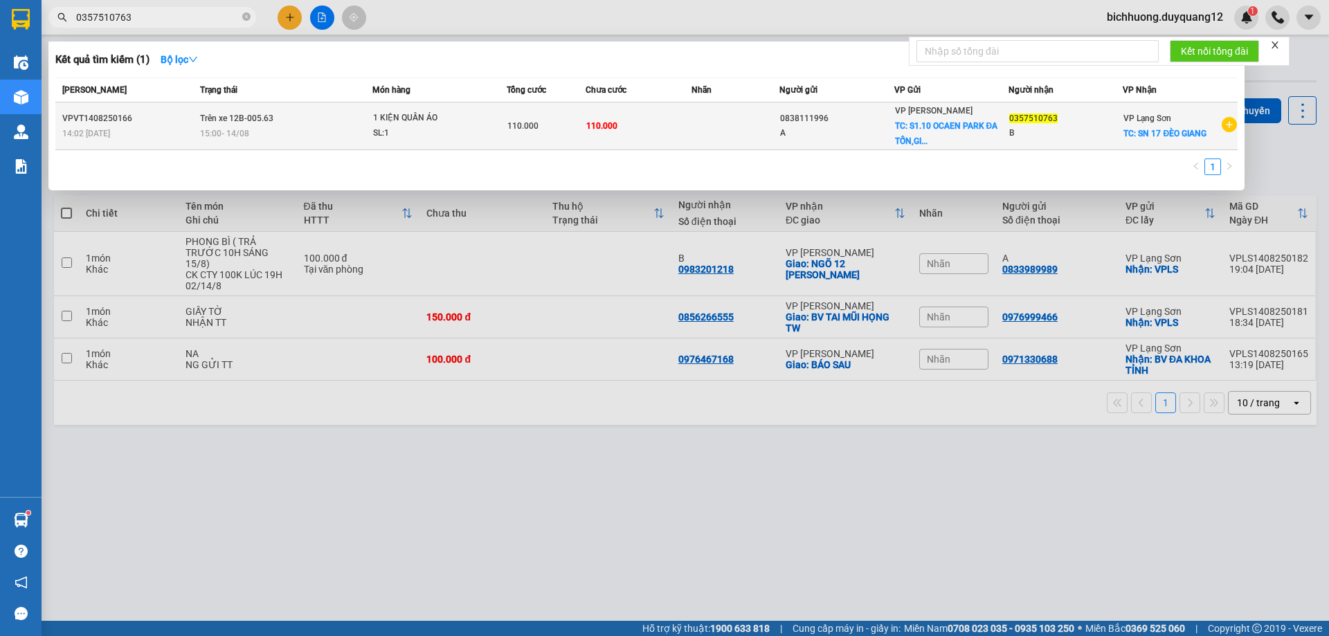
type input "0357510763"
click at [514, 131] on span "110.000" at bounding box center [522, 126] width 31 height 10
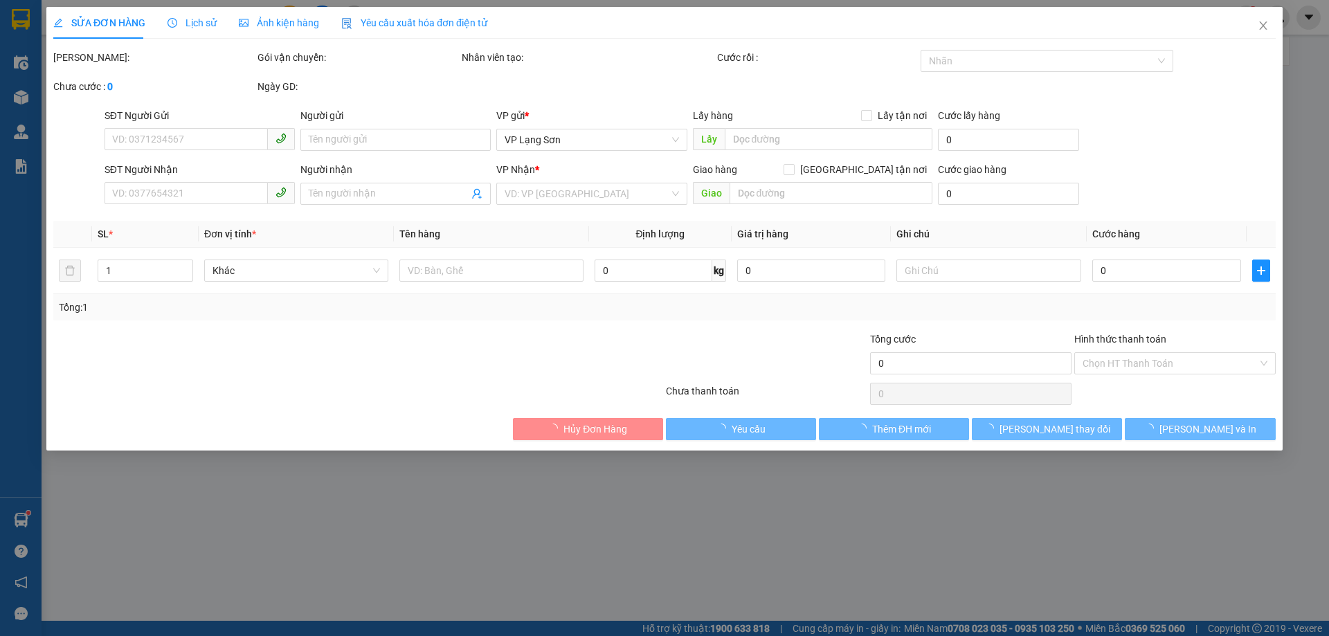
type input "0838111996"
type input "A"
checkbox input "true"
type input "S1.10 OCAEN PARK ĐA TỐN,[GEOGRAPHIC_DATA],[GEOGRAPHIC_DATA]"
type input "0357510763"
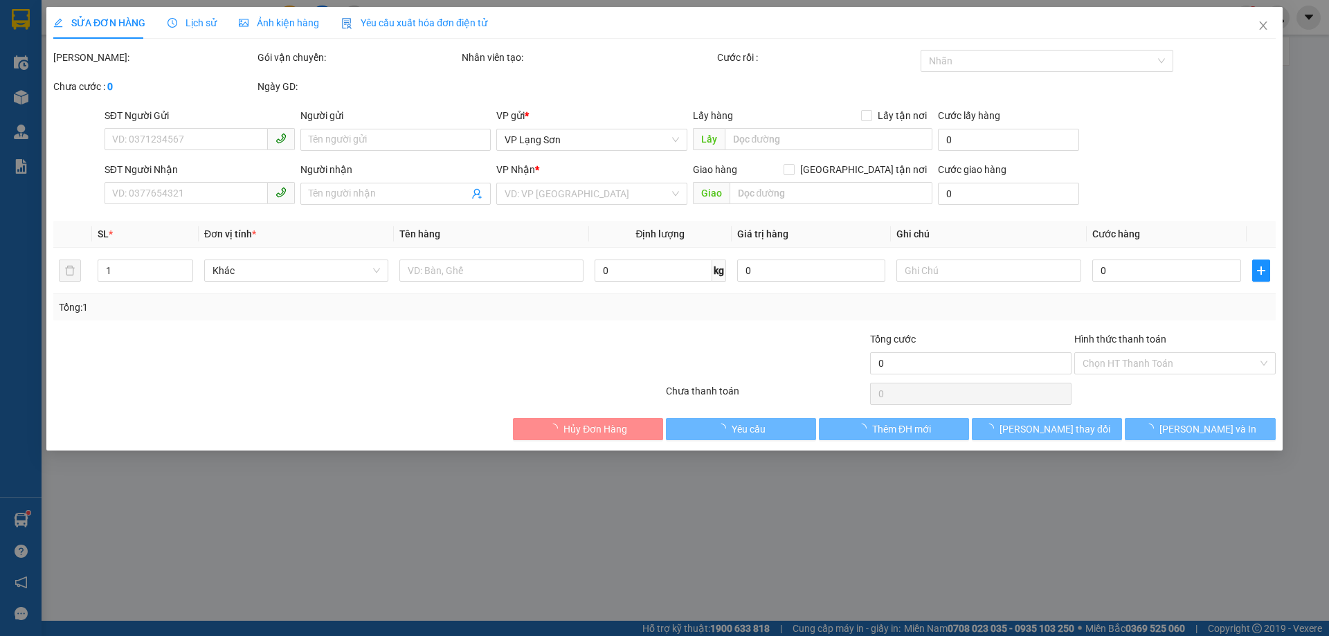
type input "B"
checkbox input "true"
type input "SN 17 ĐÈO GIANG"
type input "110.000"
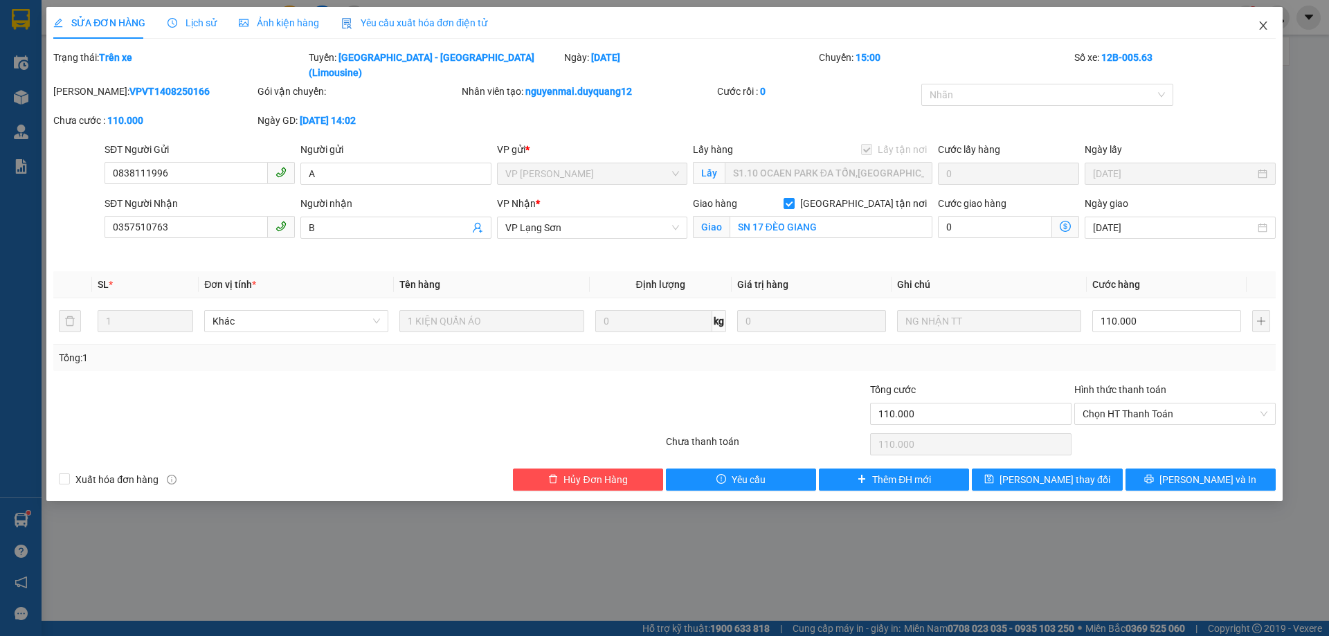
click at [1265, 27] on icon "close" at bounding box center [1263, 25] width 11 height 11
